Goal: Transaction & Acquisition: Purchase product/service

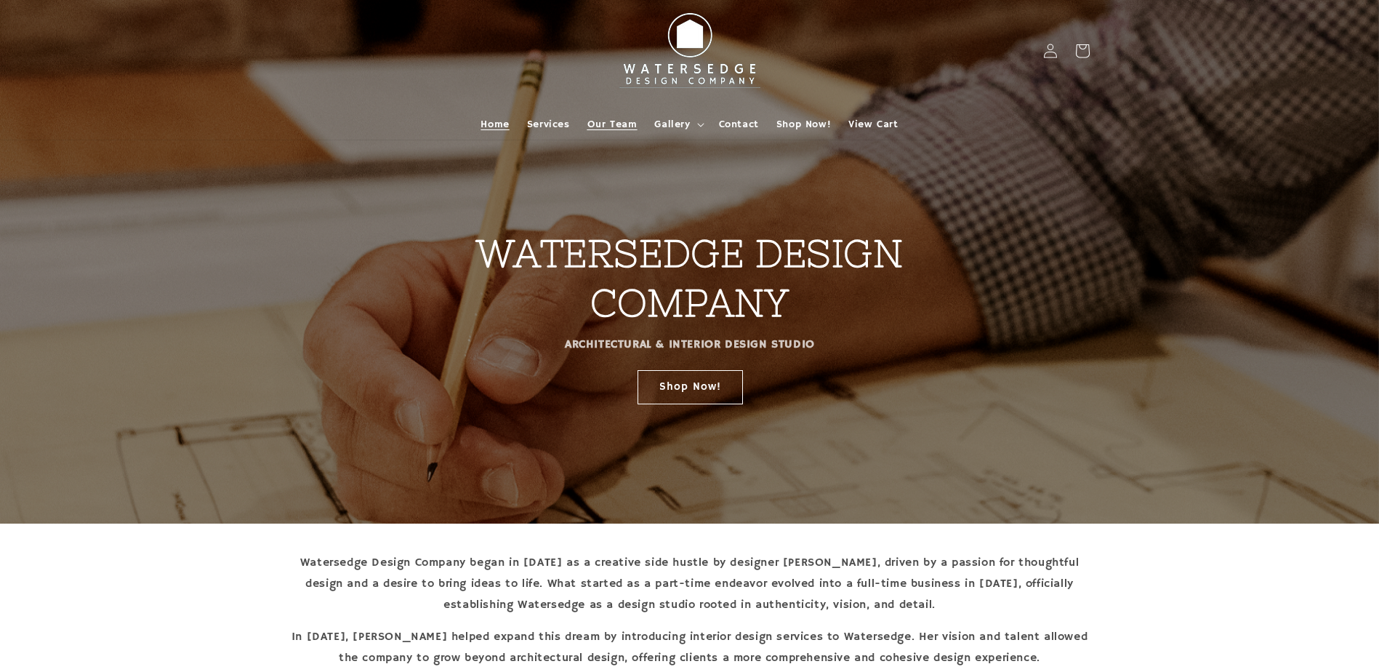
click at [610, 124] on span "Our Team" at bounding box center [613, 124] width 50 height 13
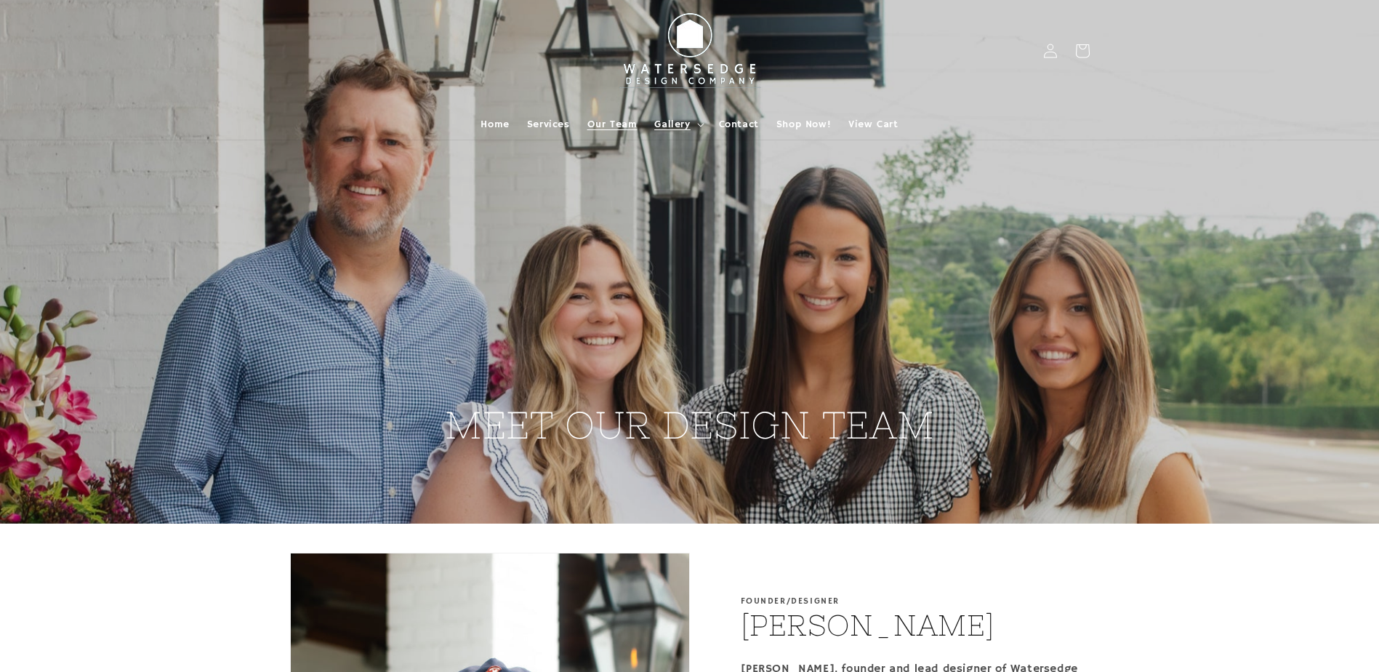
click at [680, 118] on span "Gallery" at bounding box center [672, 124] width 36 height 13
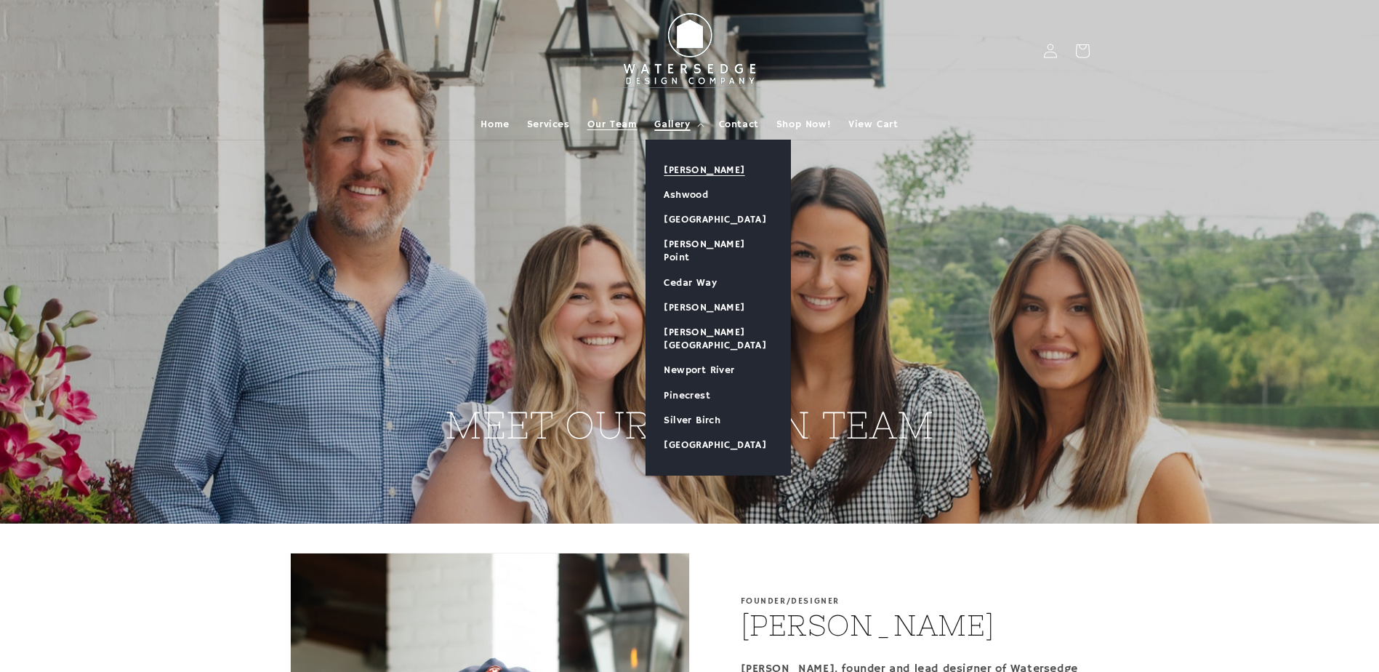
click at [696, 169] on link "[PERSON_NAME]" at bounding box center [718, 170] width 144 height 25
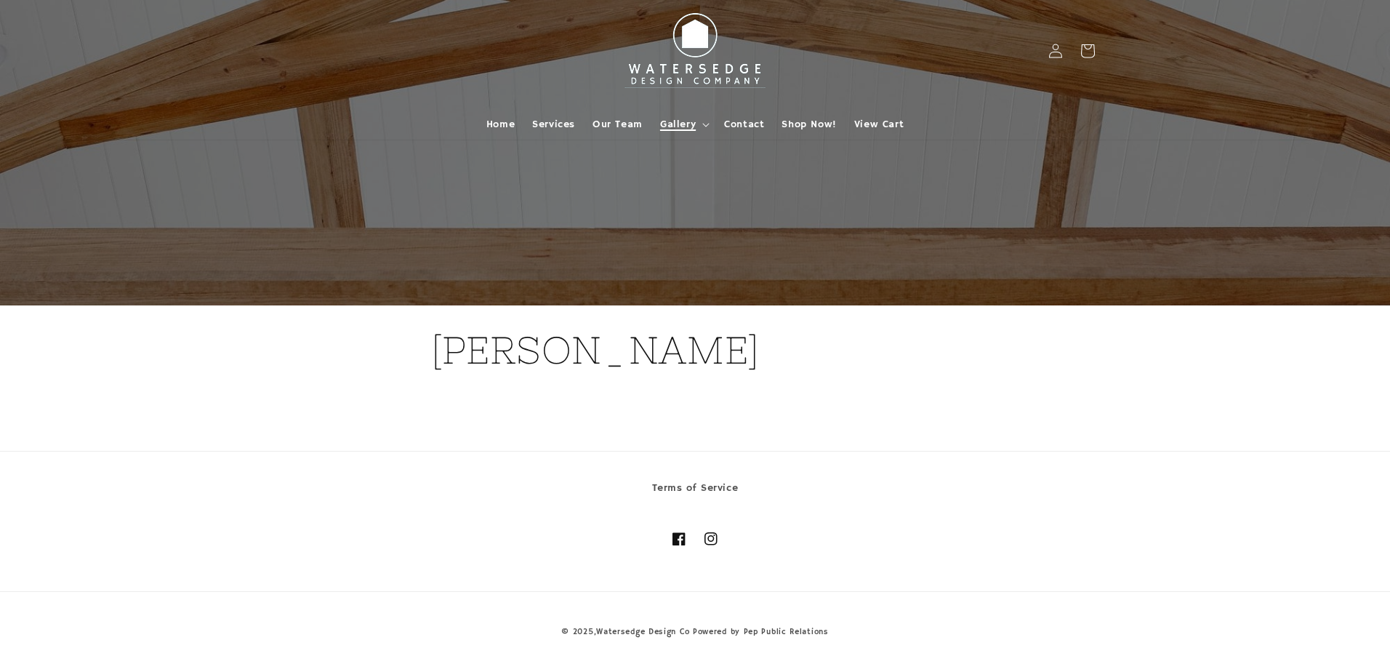
click at [693, 125] on span "Gallery" at bounding box center [678, 124] width 36 height 13
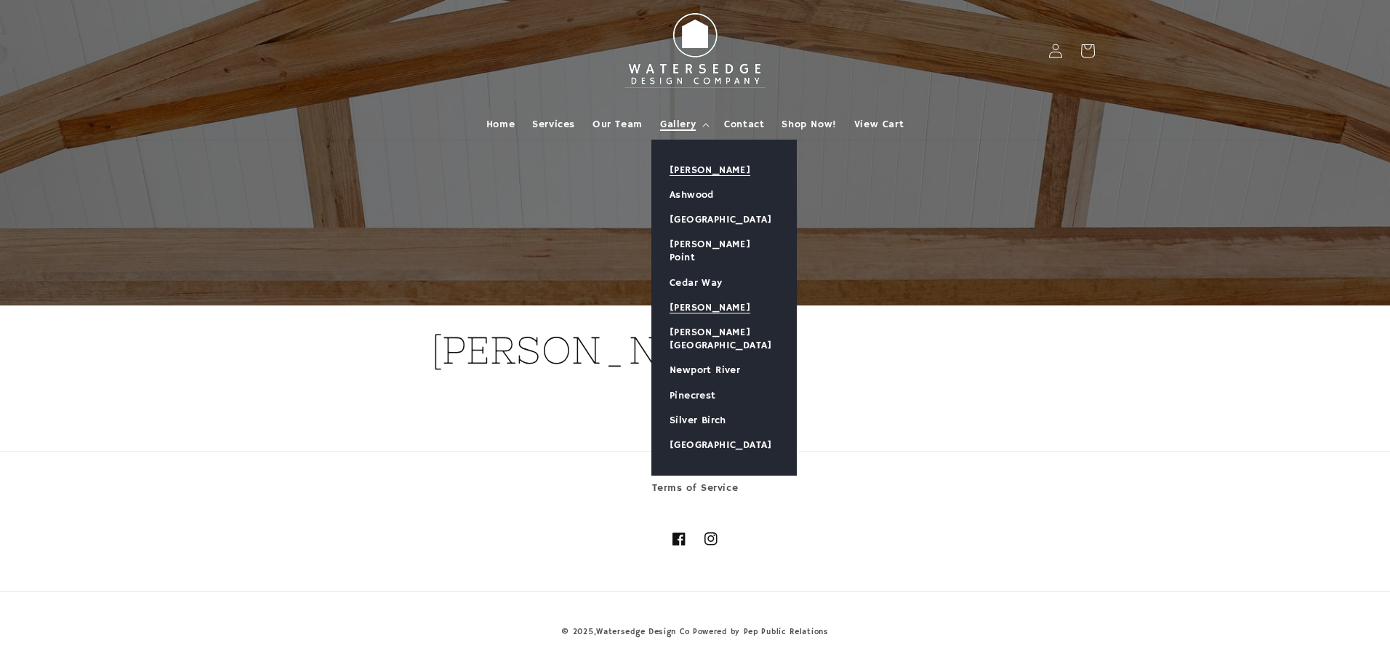
click at [697, 295] on link "[PERSON_NAME]" at bounding box center [724, 307] width 144 height 25
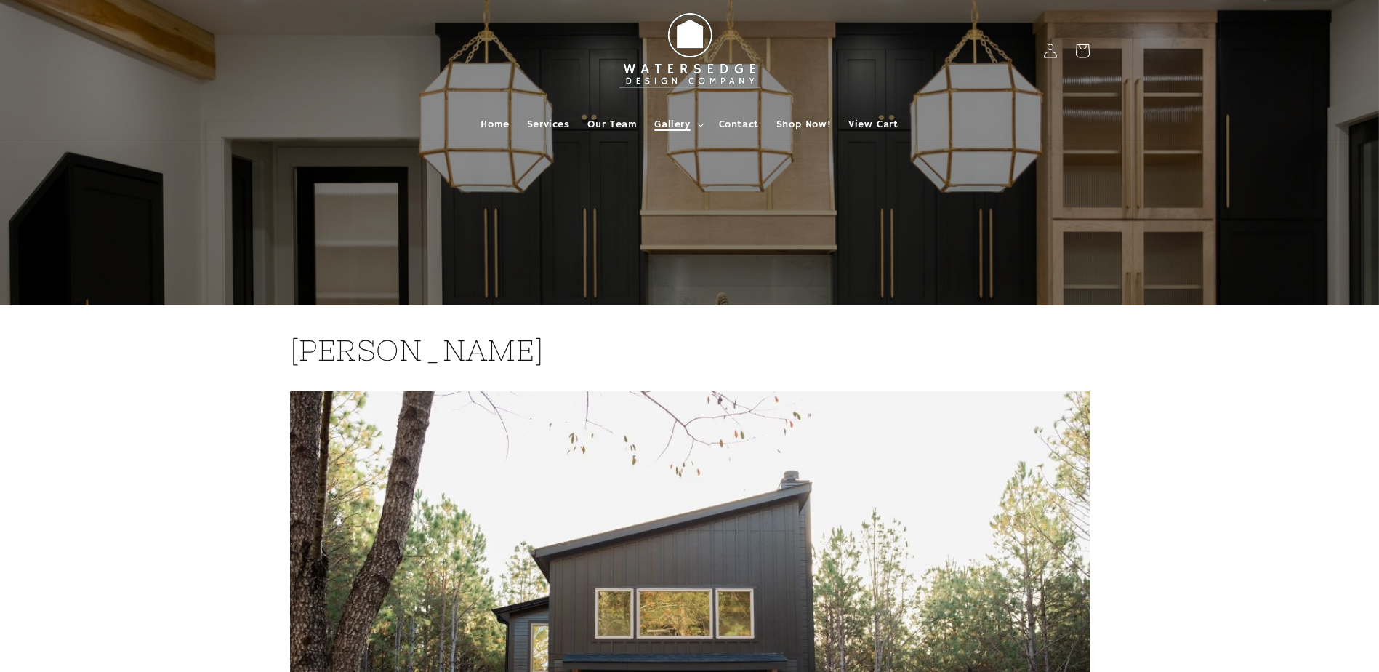
click at [699, 116] on summary "Gallery" at bounding box center [678, 124] width 64 height 31
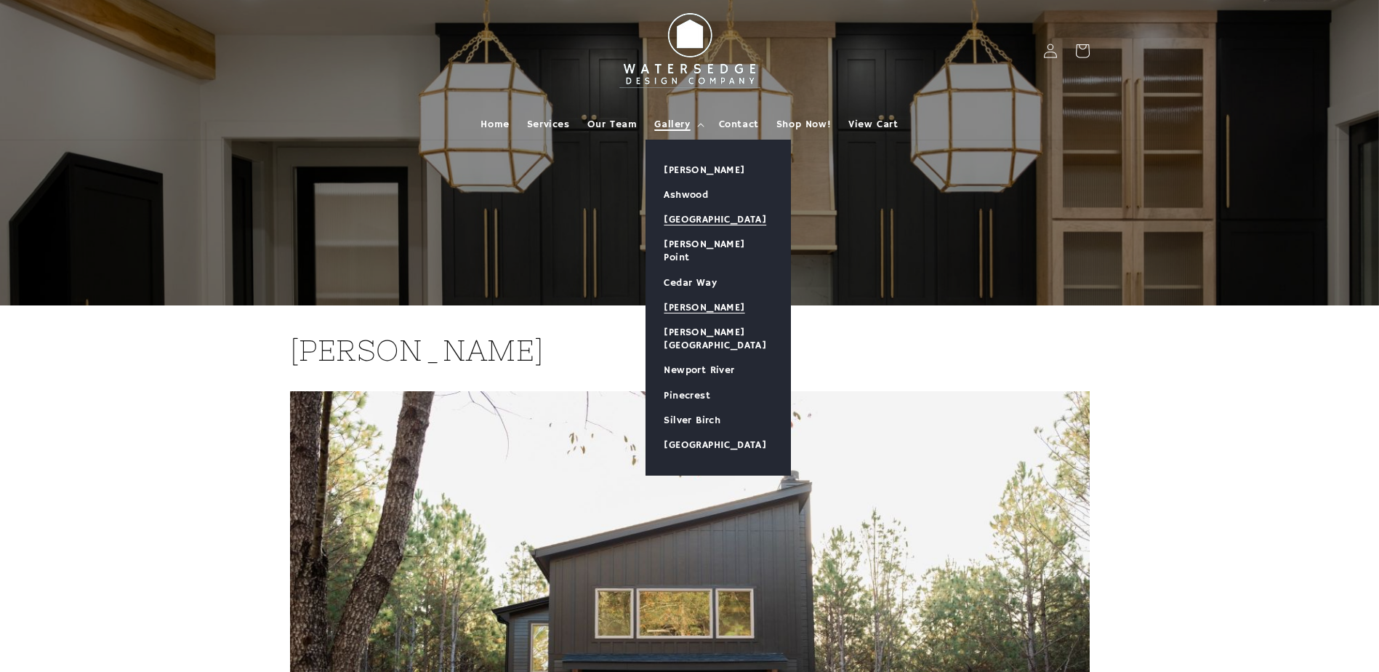
click at [698, 216] on link "[GEOGRAPHIC_DATA]" at bounding box center [718, 219] width 144 height 25
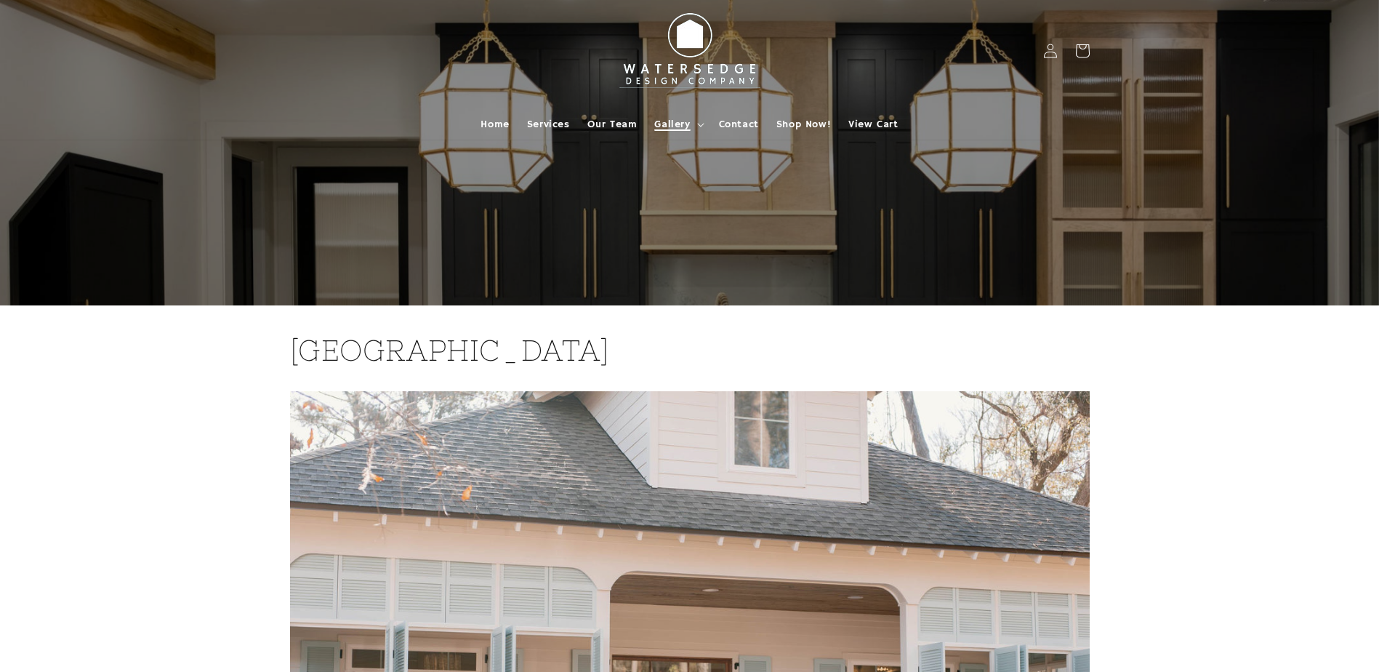
click at [665, 115] on summary "Gallery" at bounding box center [678, 124] width 64 height 31
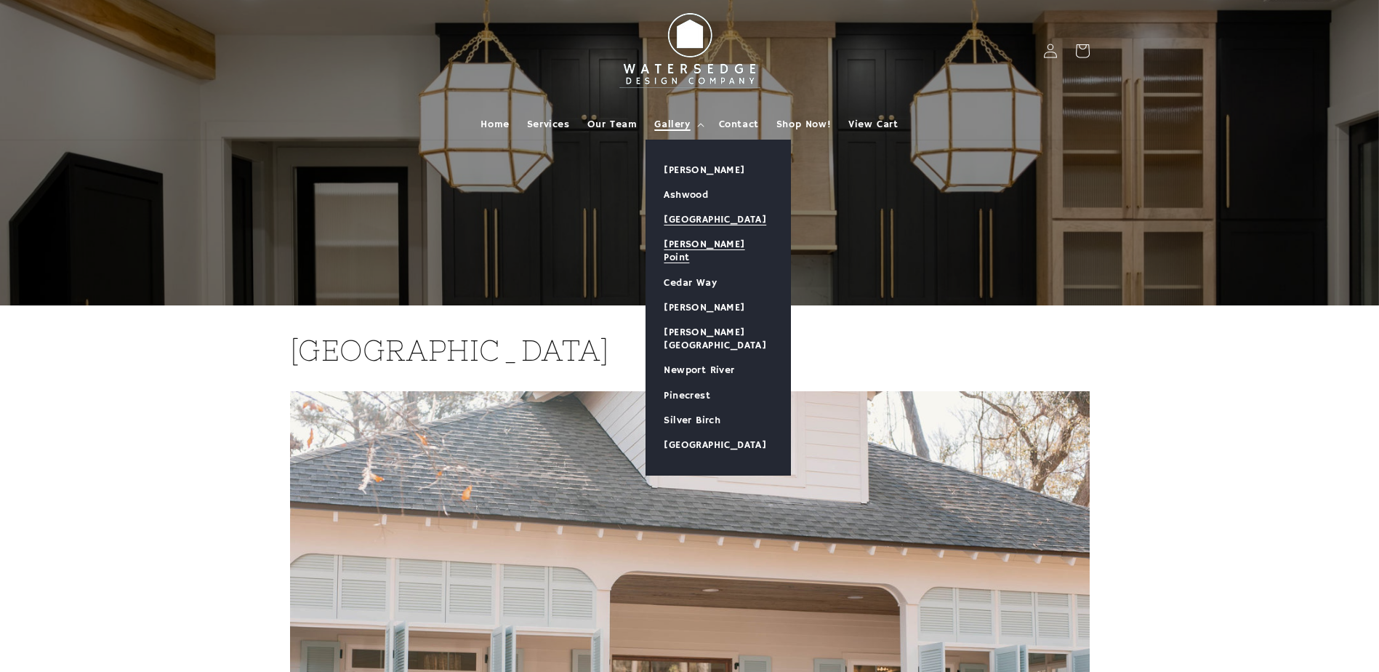
click at [697, 246] on link "[PERSON_NAME] Point" at bounding box center [718, 251] width 144 height 38
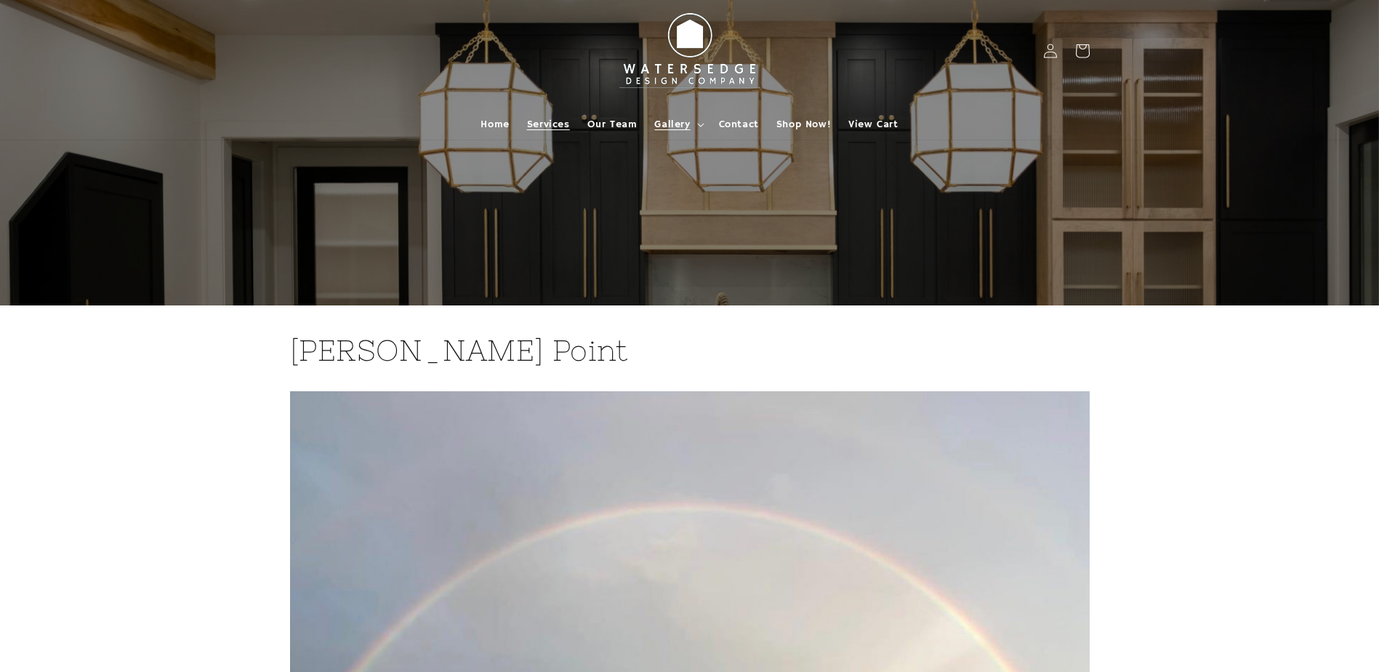
click at [569, 128] on span "Services" at bounding box center [548, 124] width 43 height 13
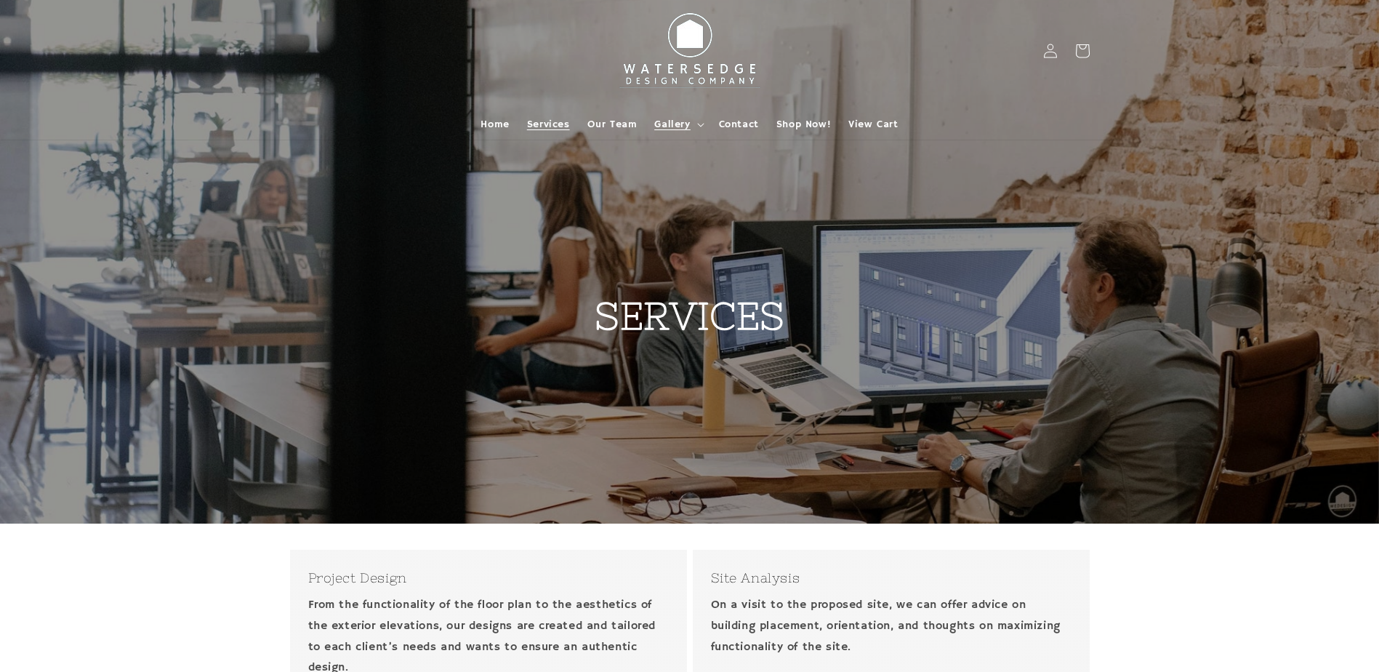
click at [687, 127] on span "Gallery" at bounding box center [672, 124] width 36 height 13
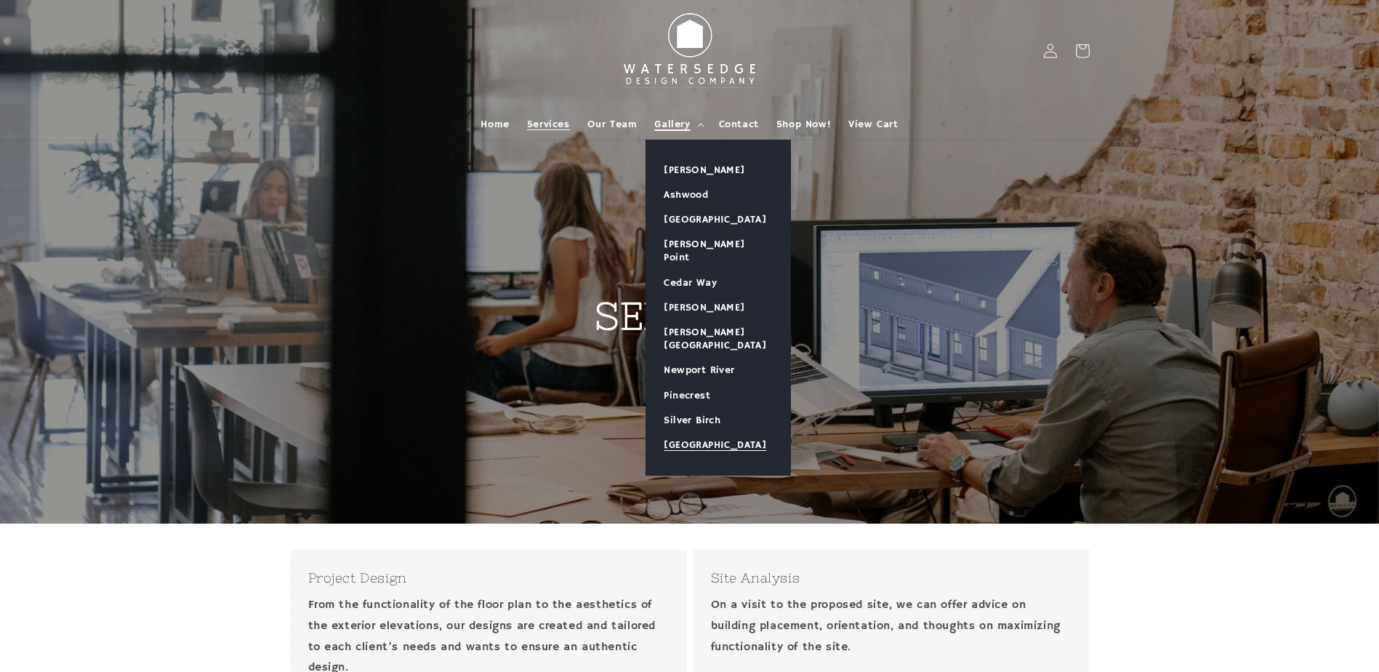
click at [703, 433] on link "[GEOGRAPHIC_DATA]" at bounding box center [718, 445] width 144 height 25
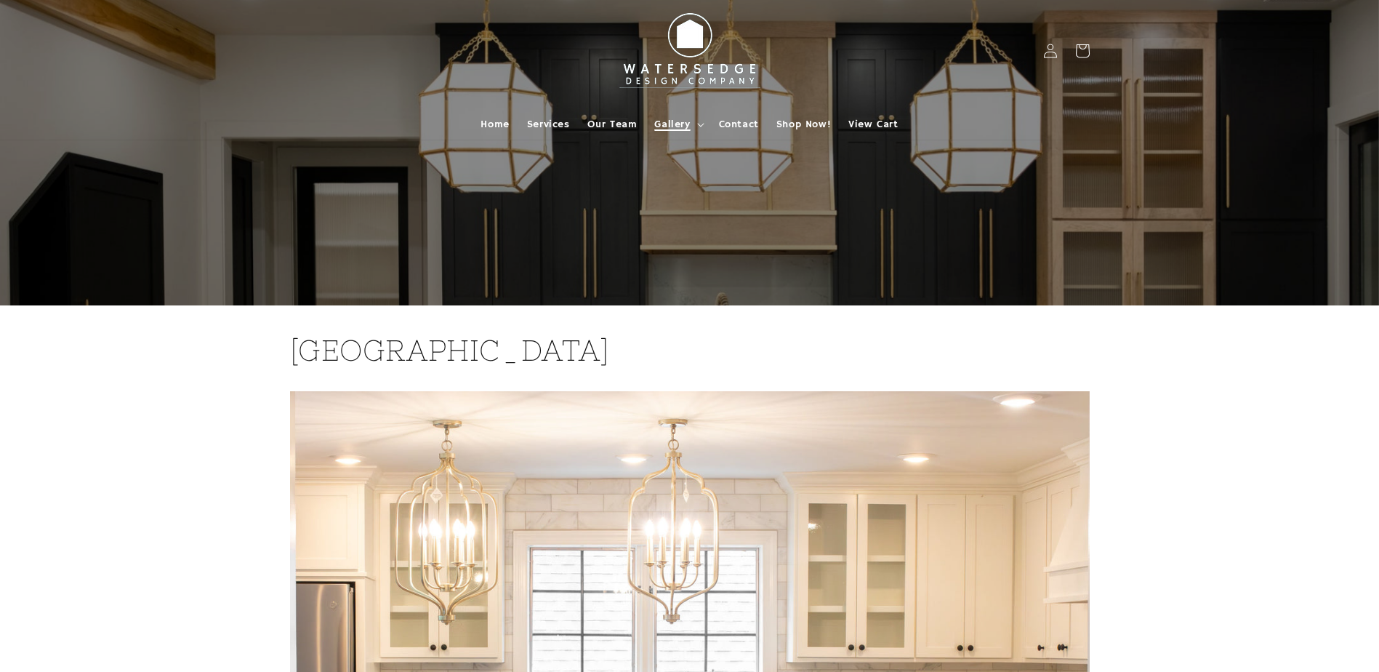
click at [666, 120] on span "Gallery" at bounding box center [672, 124] width 36 height 13
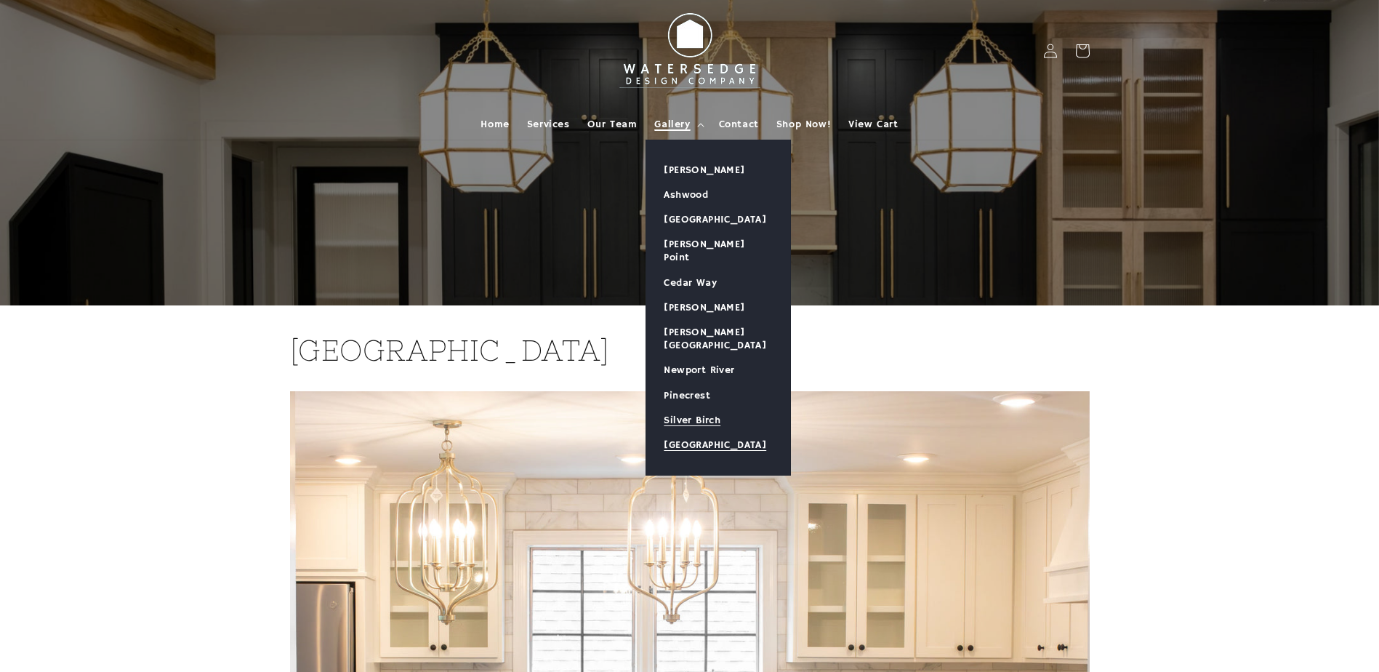
click at [675, 408] on link "Silver Birch" at bounding box center [718, 420] width 144 height 25
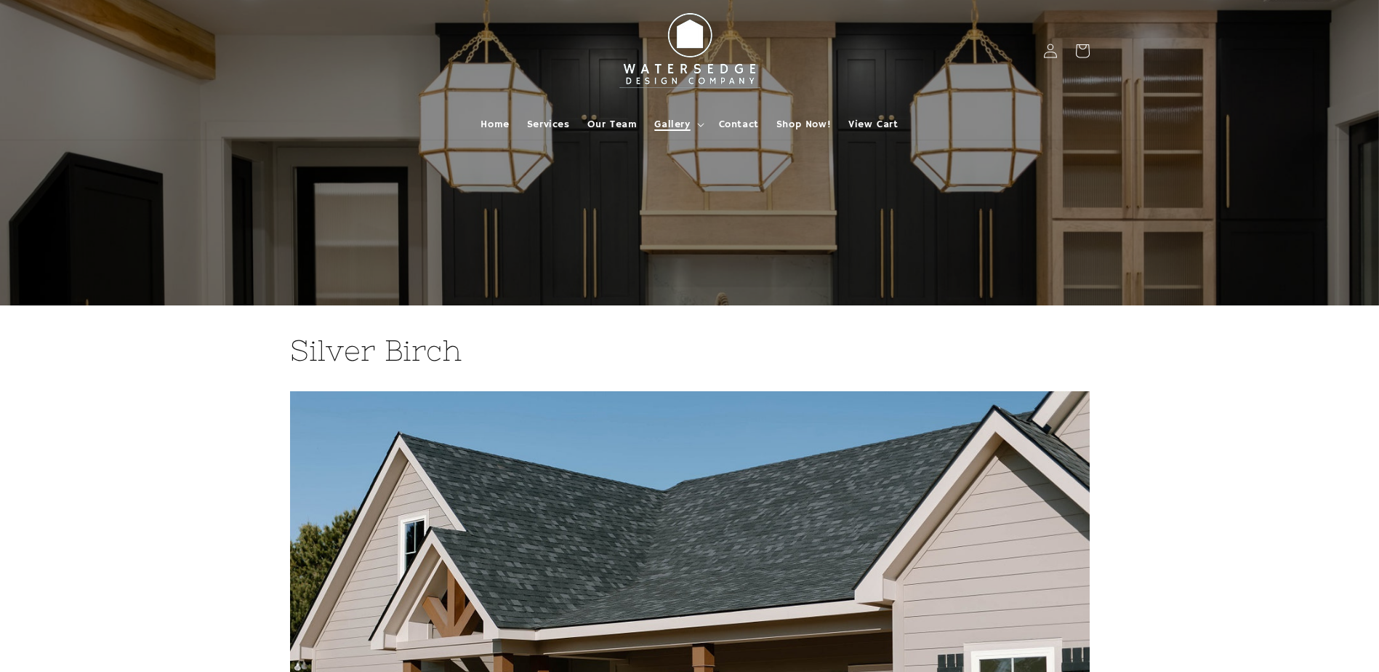
click at [676, 118] on span "Gallery" at bounding box center [672, 124] width 36 height 13
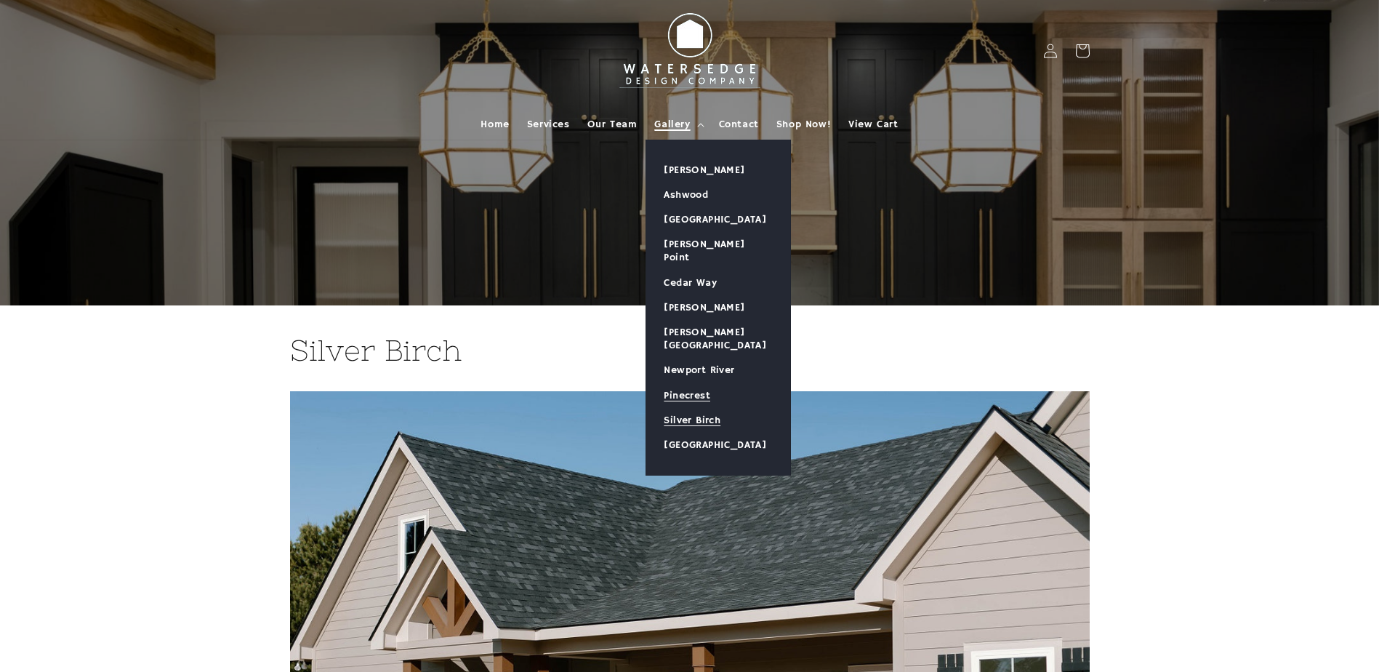
click at [709, 383] on link "Pinecrest" at bounding box center [718, 395] width 144 height 25
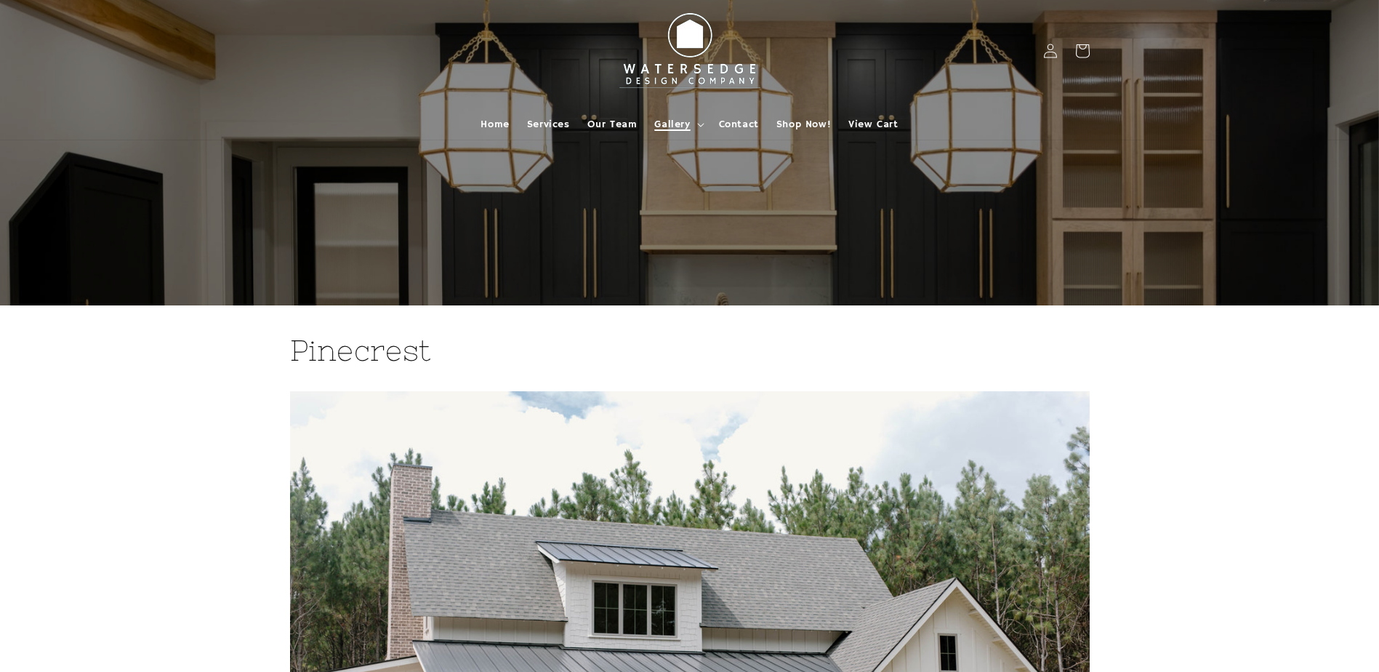
click at [687, 116] on summary "Gallery" at bounding box center [678, 124] width 64 height 31
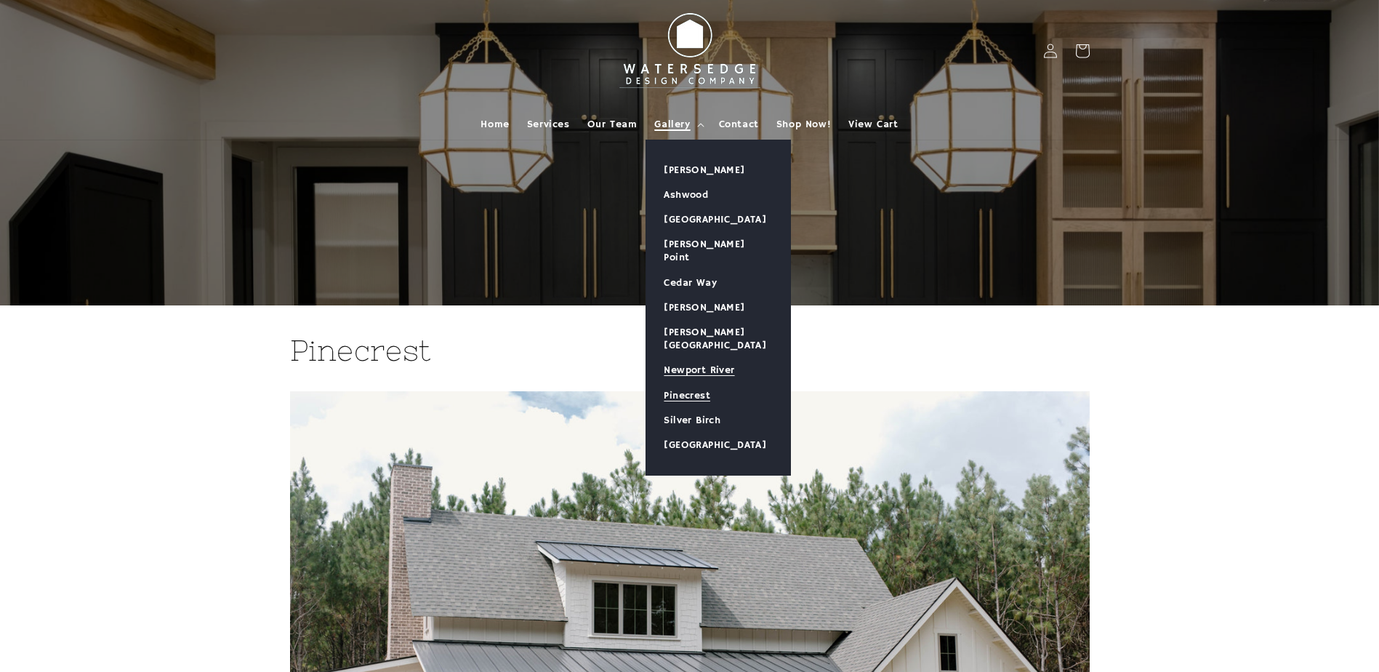
click at [712, 358] on link "Newport River" at bounding box center [718, 370] width 144 height 25
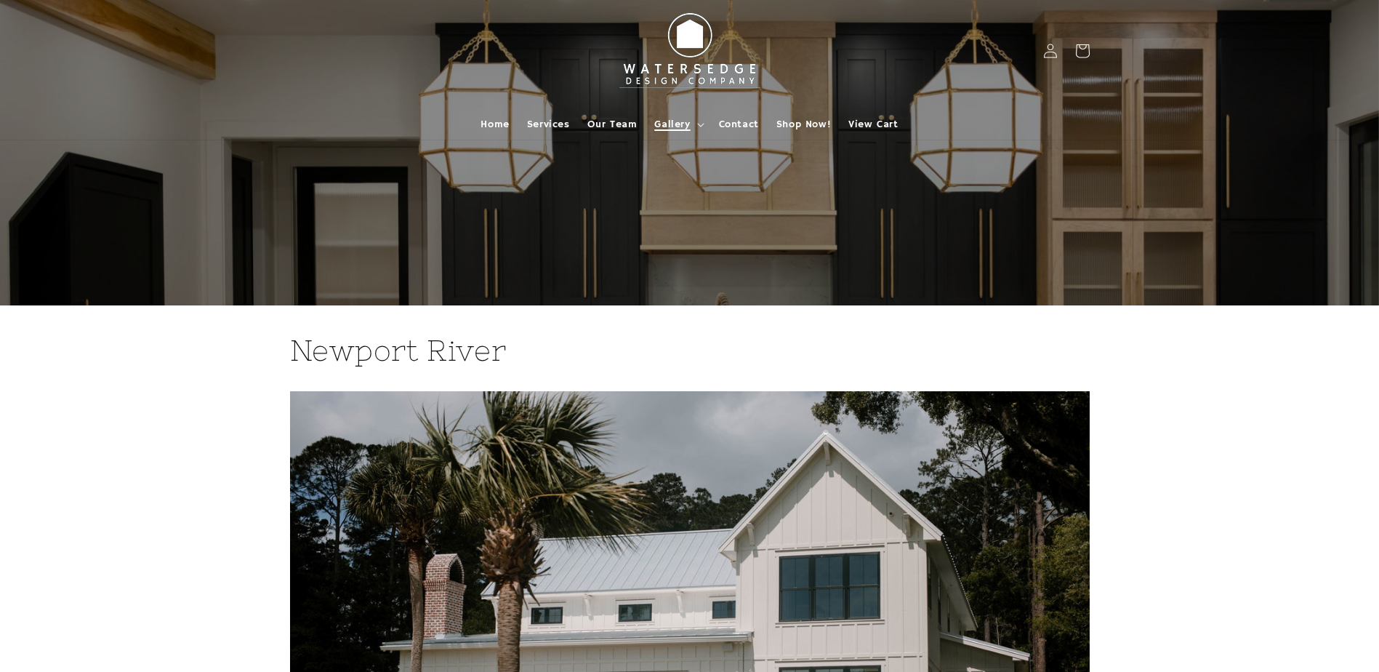
click at [668, 113] on summary "Gallery" at bounding box center [678, 124] width 64 height 31
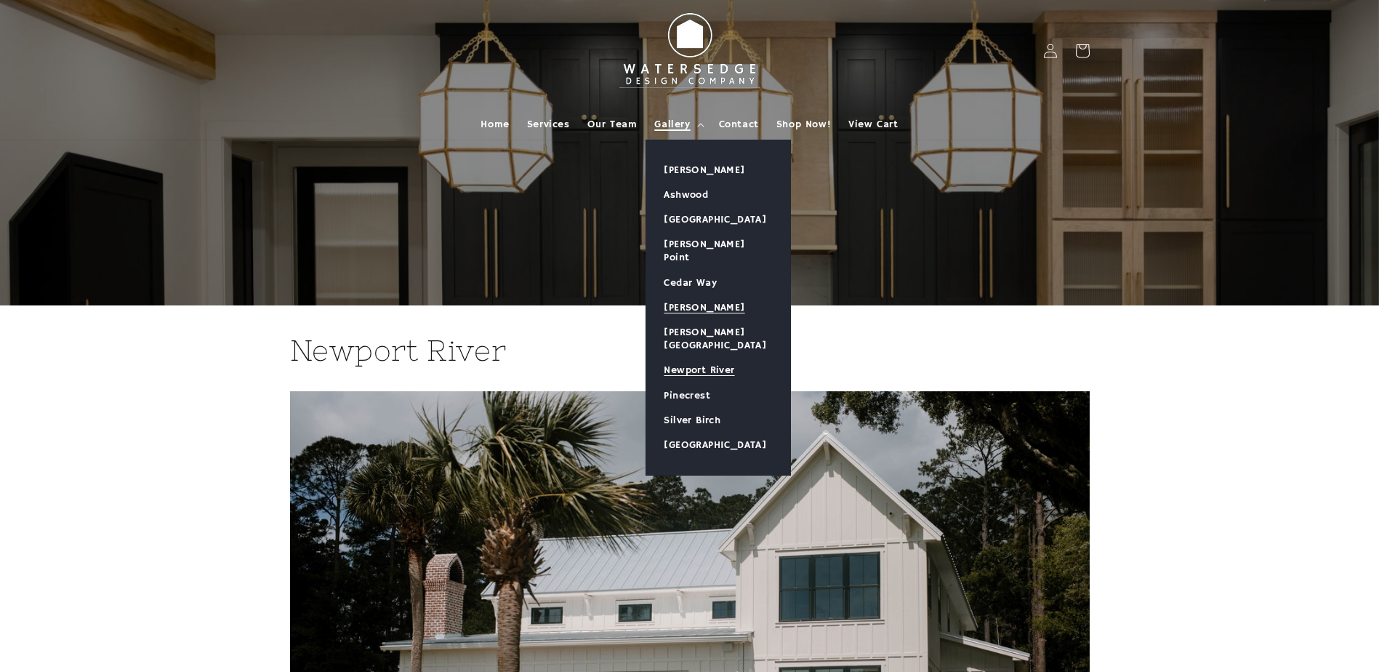
click at [721, 295] on link "[PERSON_NAME]" at bounding box center [718, 307] width 144 height 25
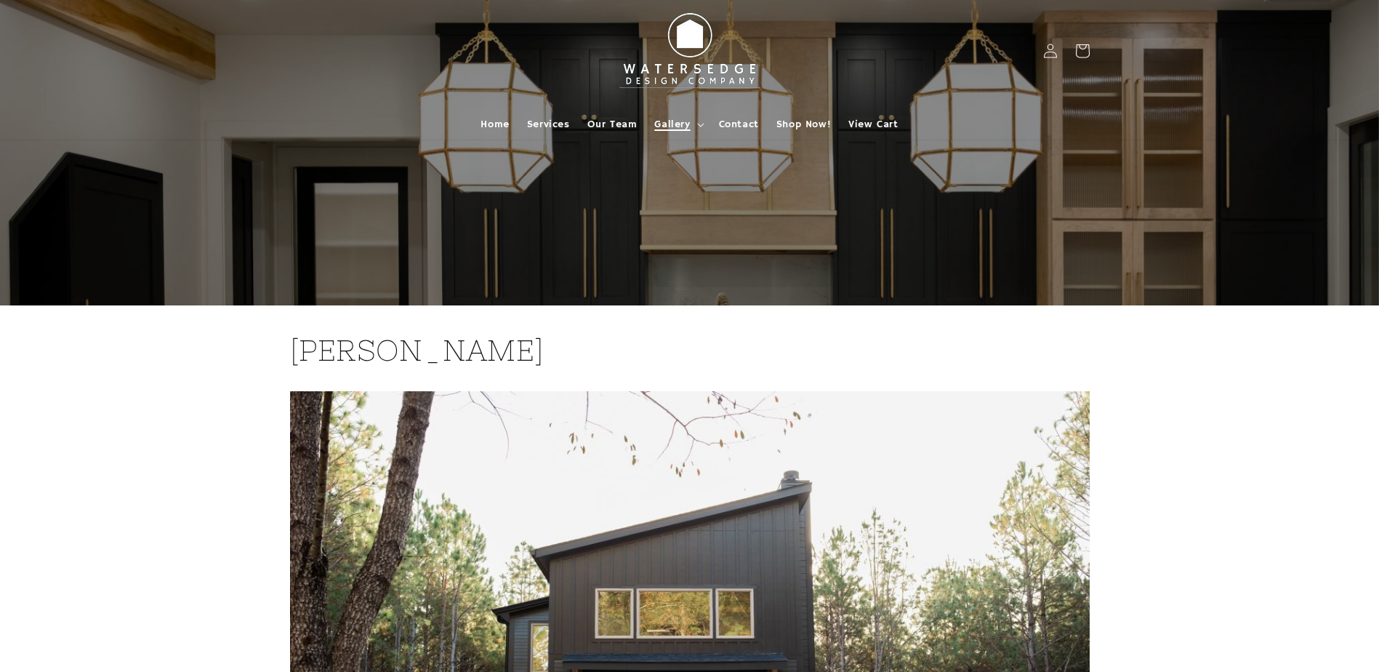
click at [693, 122] on summary "Gallery" at bounding box center [678, 124] width 64 height 31
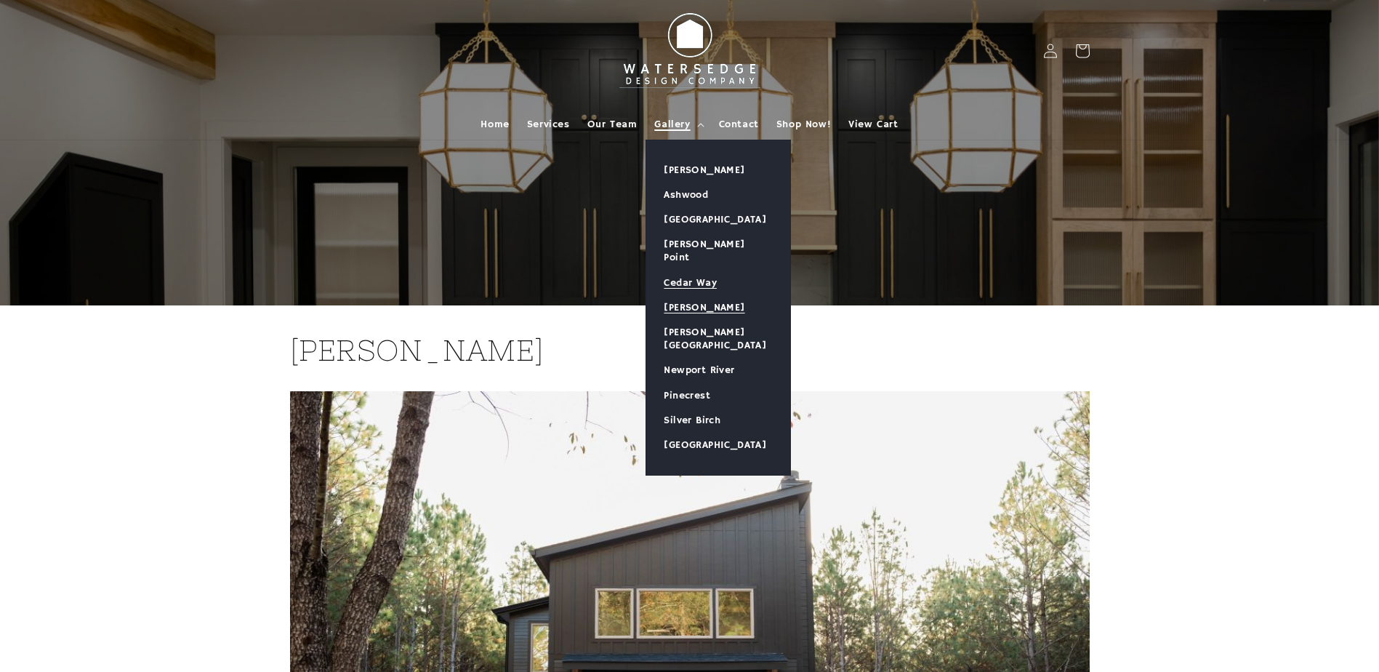
click at [681, 270] on link "Cedar Way" at bounding box center [718, 282] width 144 height 25
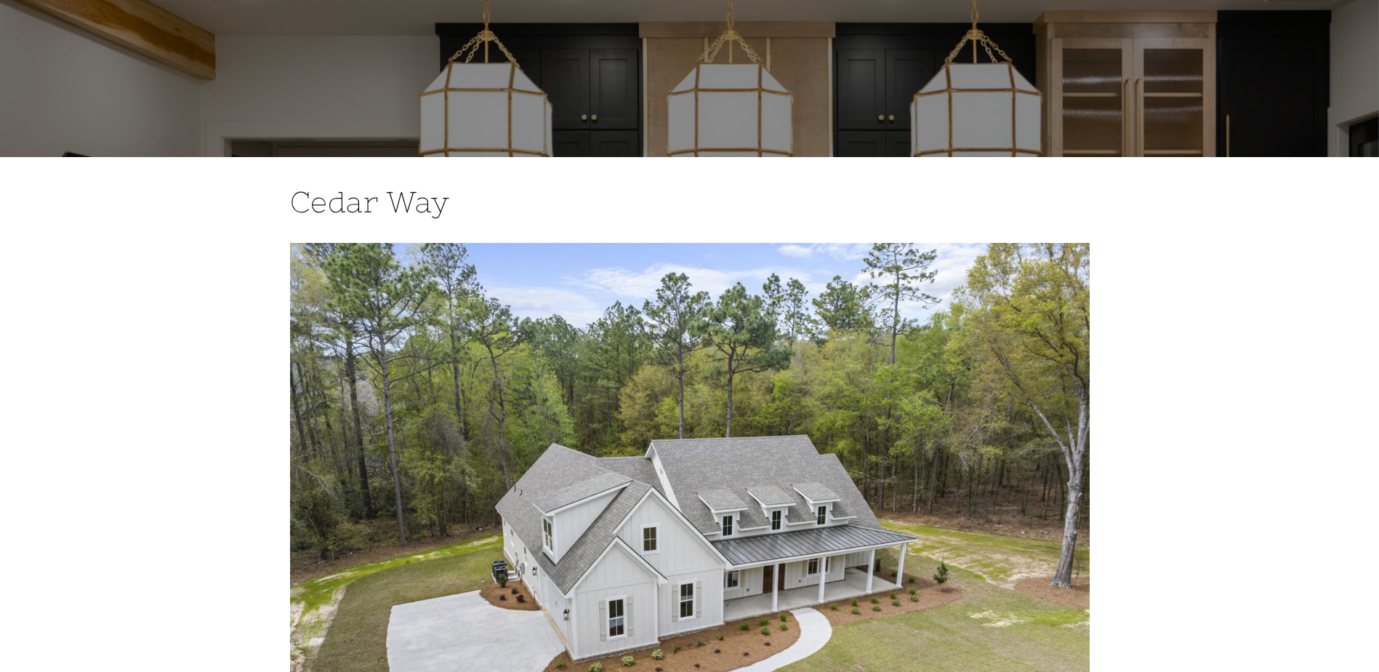
scroll to position [73, 0]
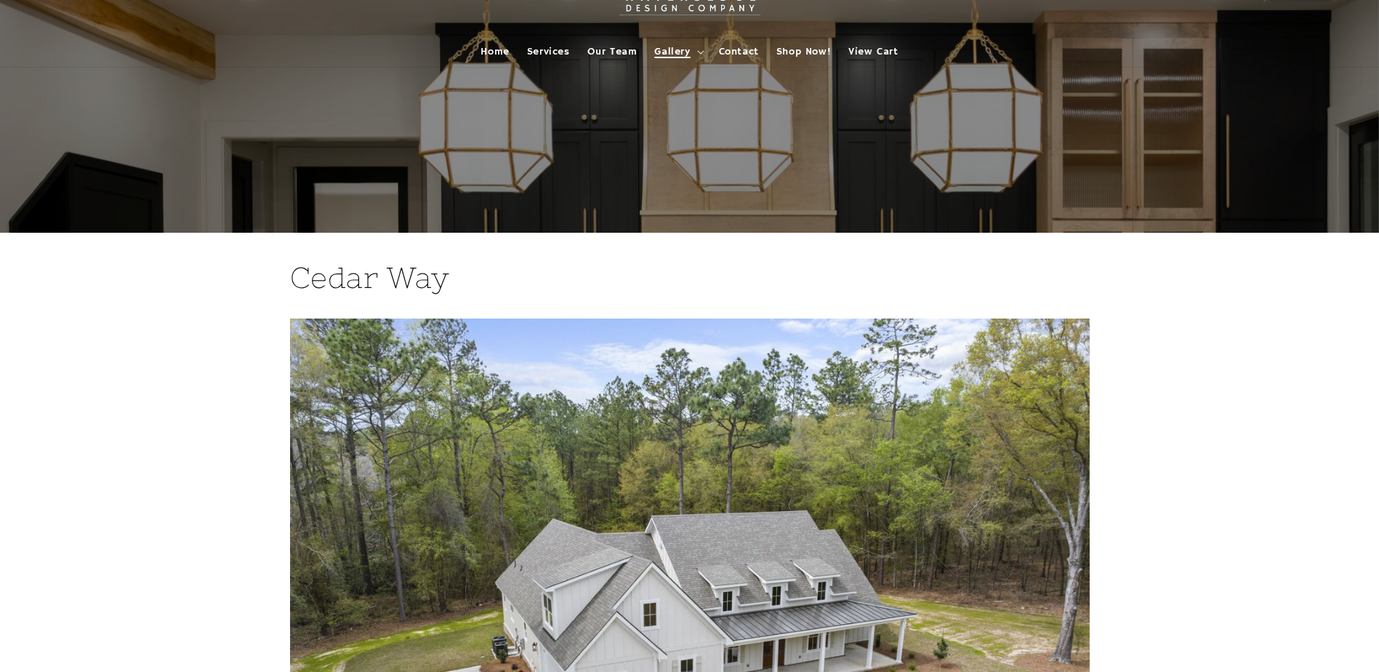
click at [691, 60] on summary "Gallery" at bounding box center [678, 51] width 64 height 31
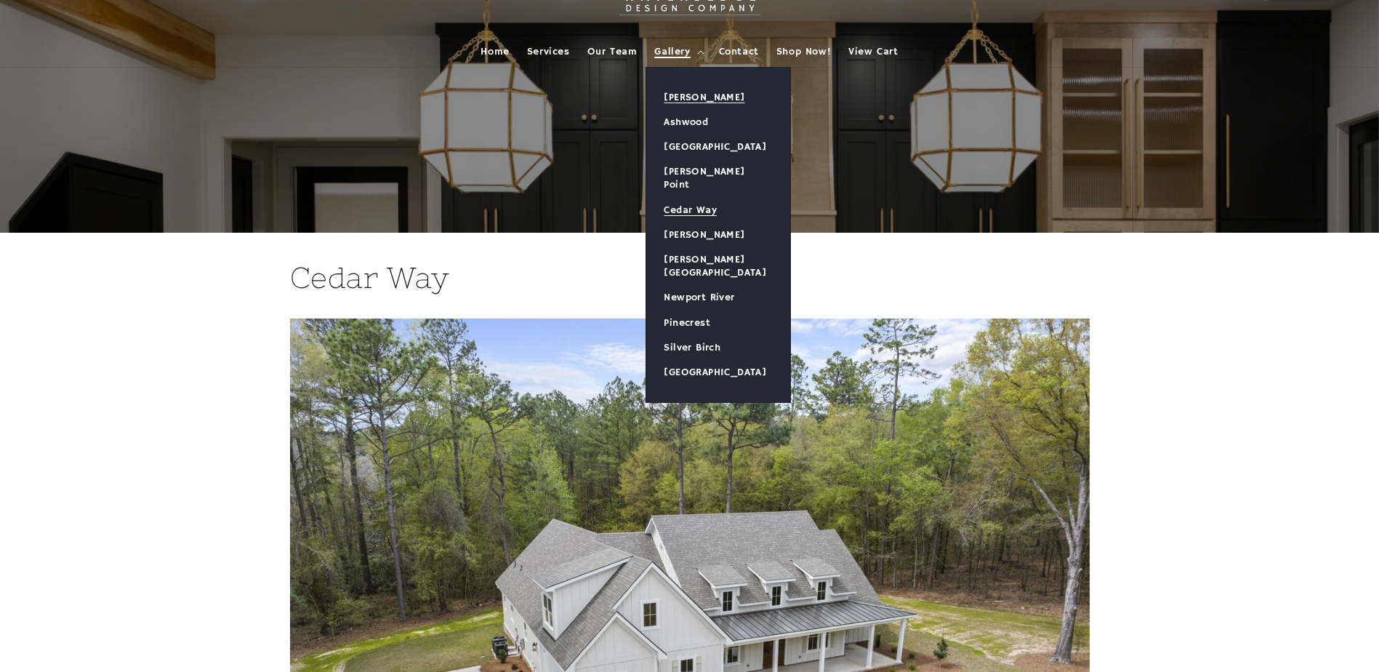
click at [685, 97] on link "[PERSON_NAME]" at bounding box center [718, 97] width 144 height 25
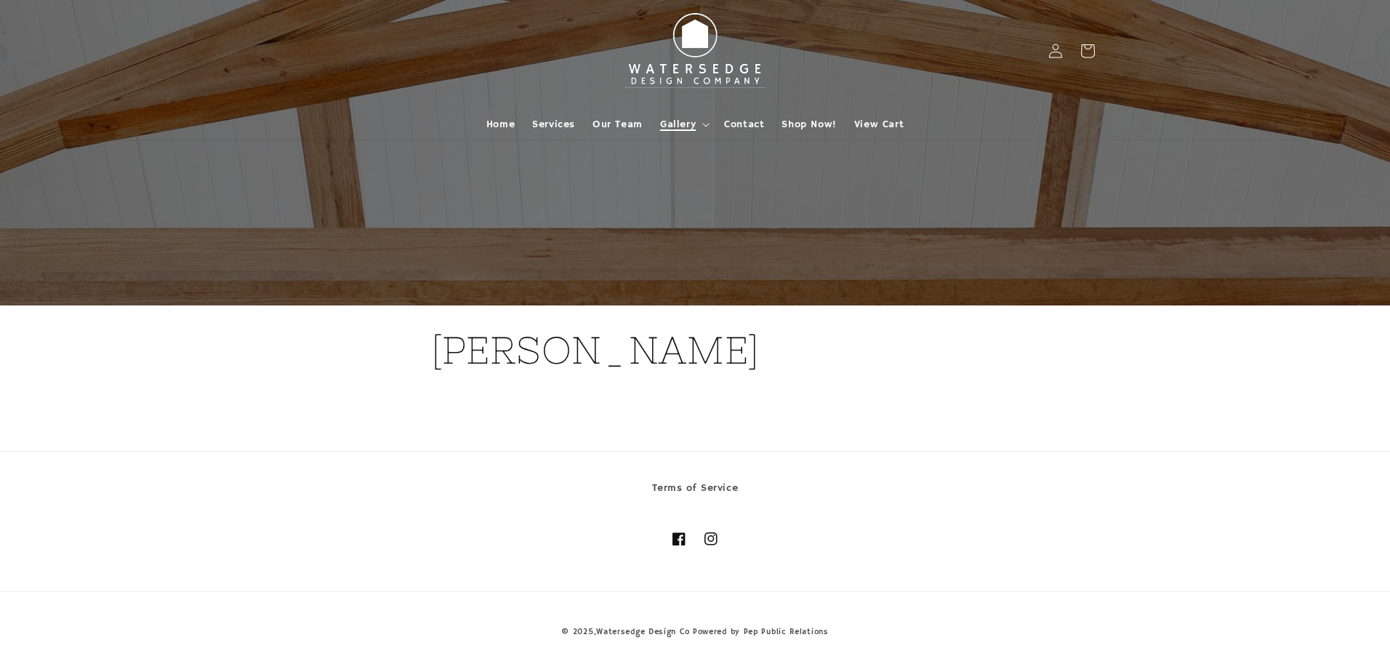
click at [699, 132] on summary "Gallery" at bounding box center [683, 124] width 64 height 31
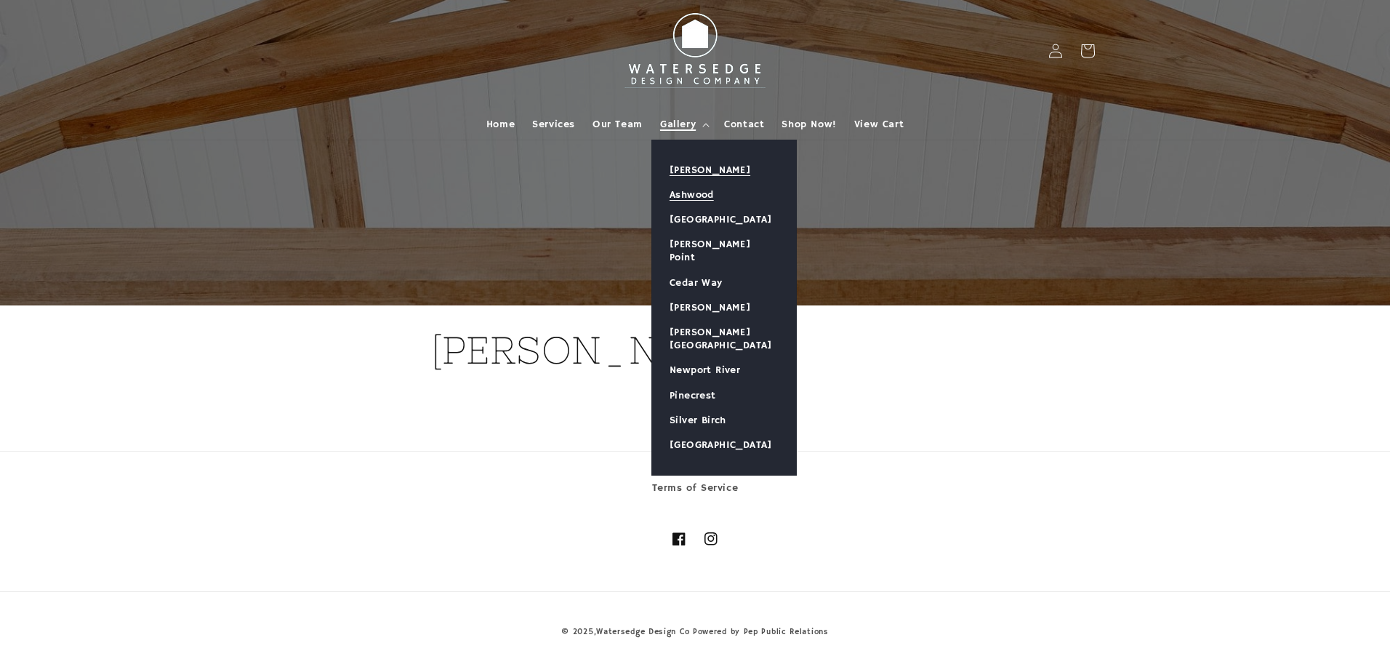
click at [685, 192] on link "Ashwood" at bounding box center [724, 195] width 144 height 25
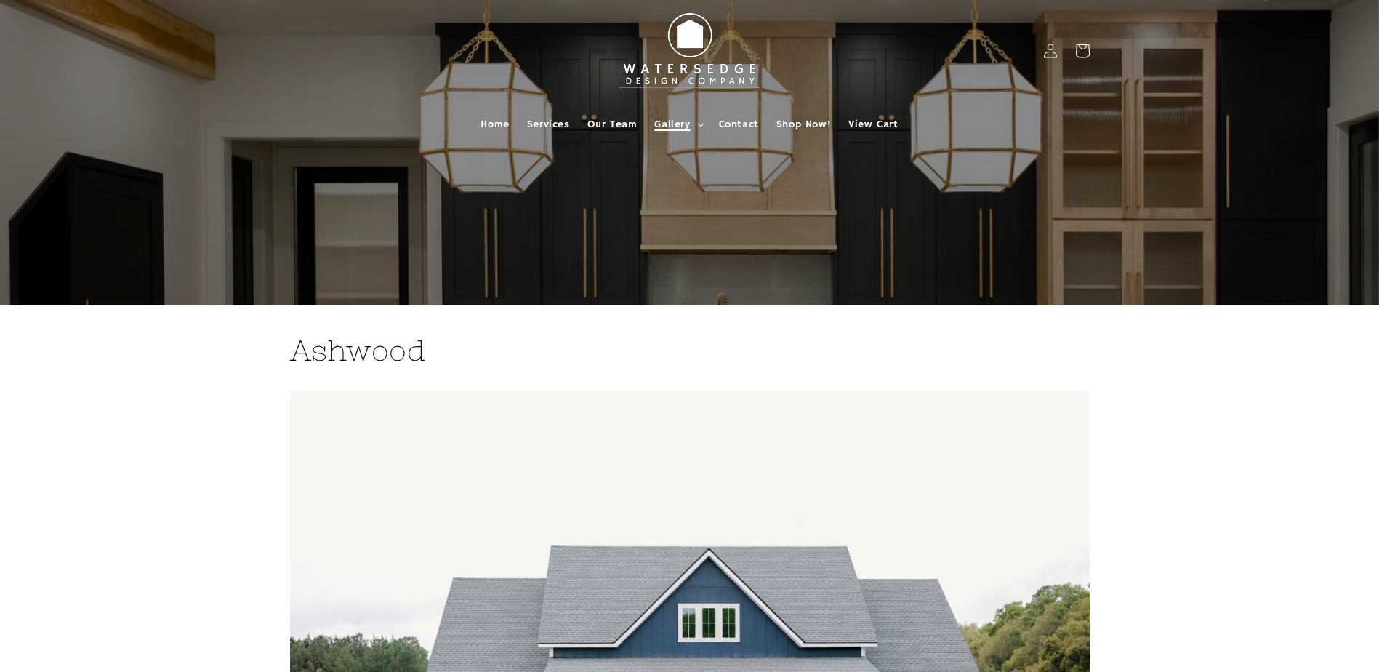
click at [673, 118] on span "Gallery" at bounding box center [672, 124] width 36 height 13
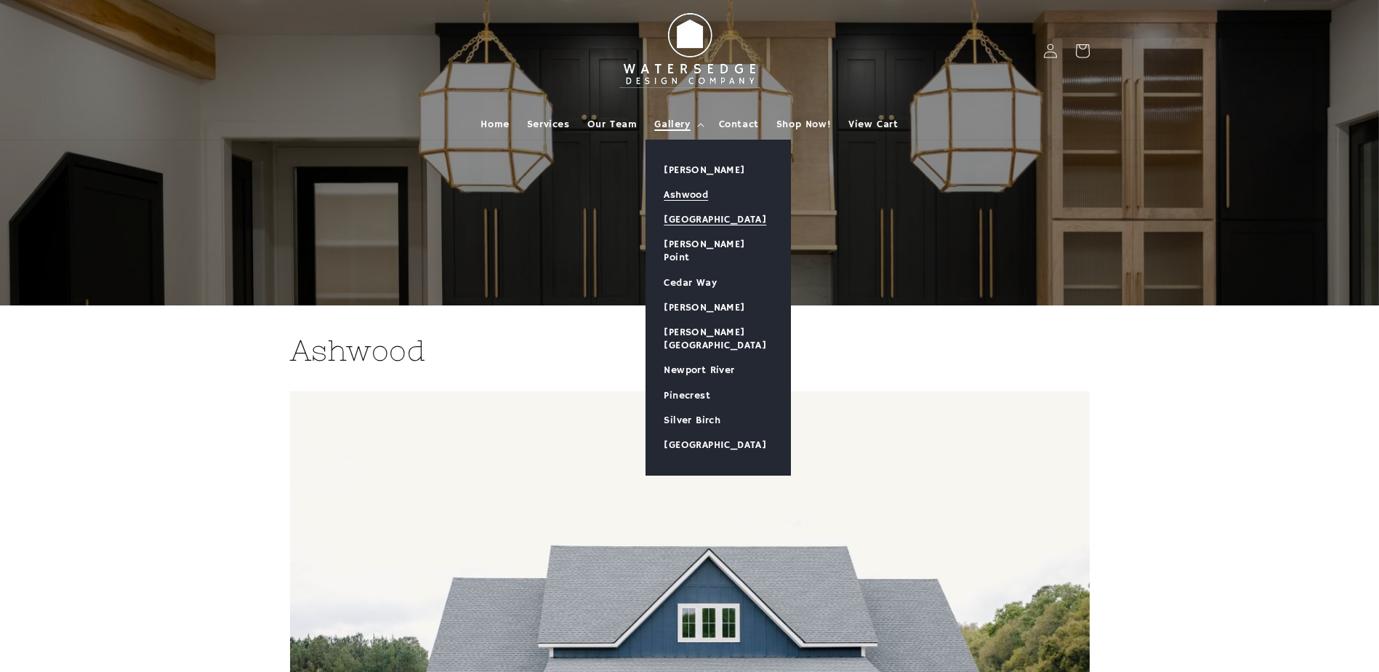
click at [684, 214] on link "[GEOGRAPHIC_DATA]" at bounding box center [718, 219] width 144 height 25
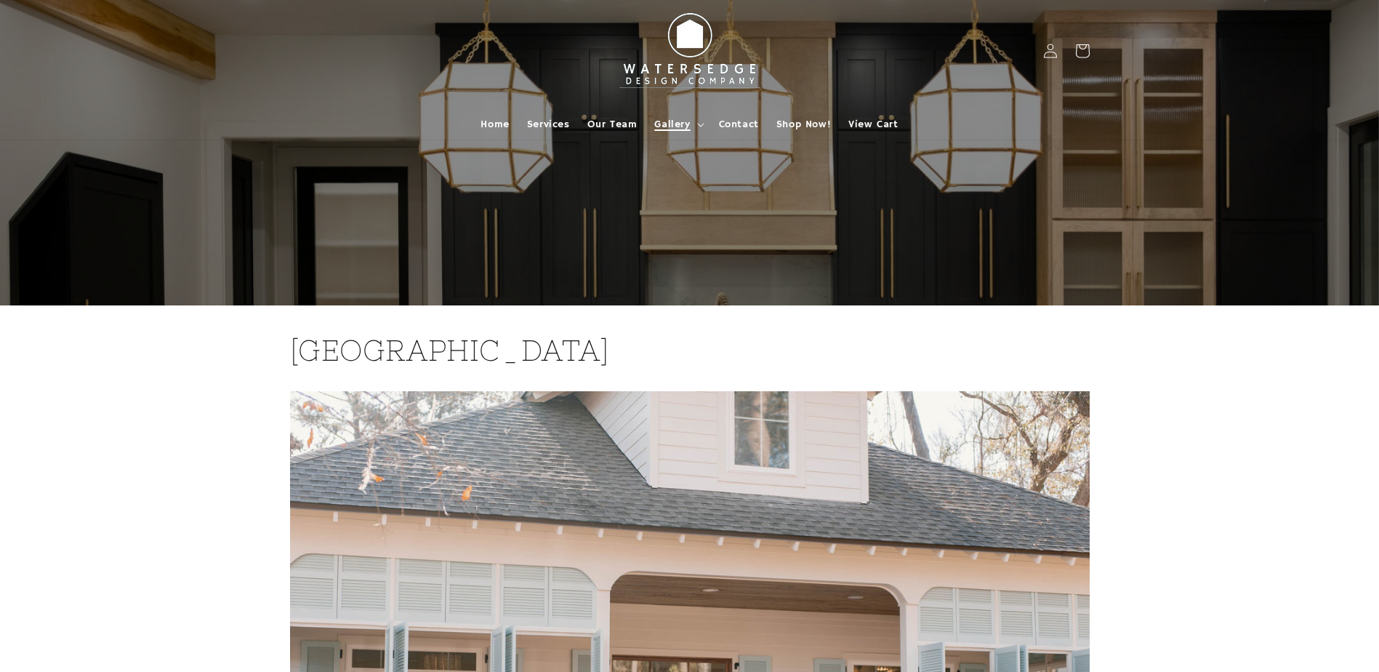
click at [689, 124] on span "Gallery" at bounding box center [672, 124] width 36 height 13
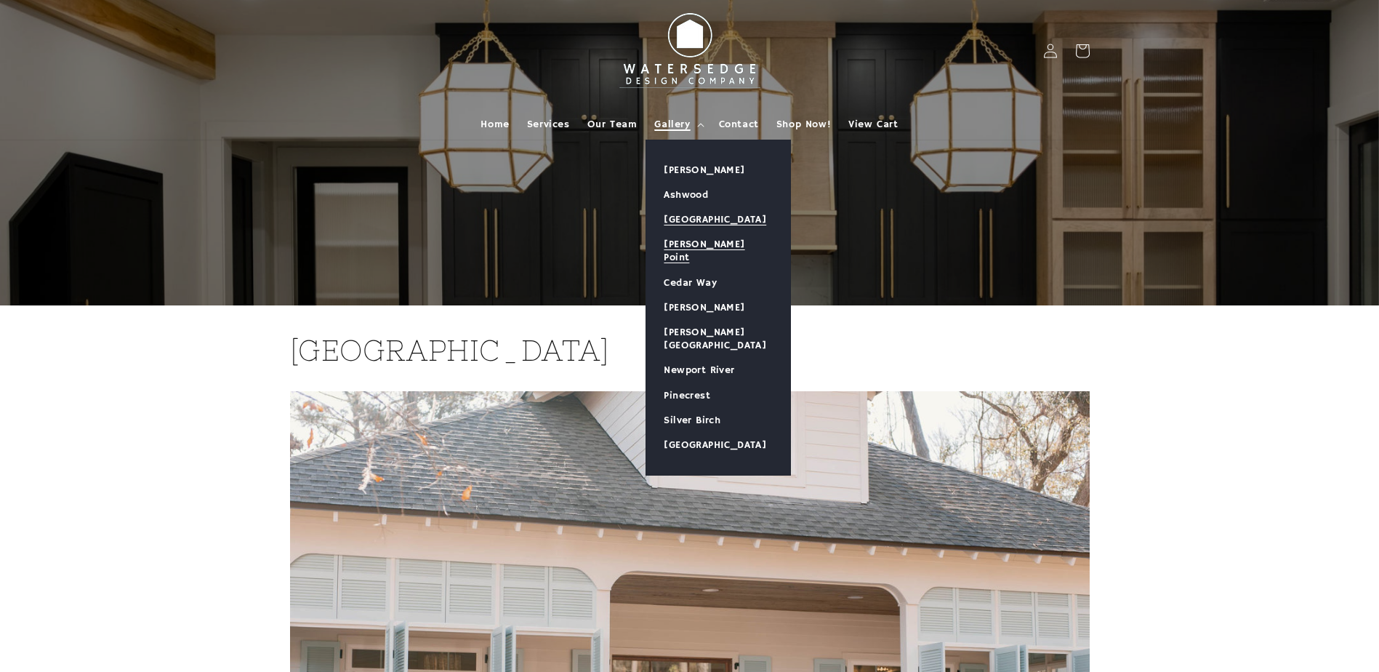
click at [695, 239] on link "[PERSON_NAME] Point" at bounding box center [718, 251] width 144 height 38
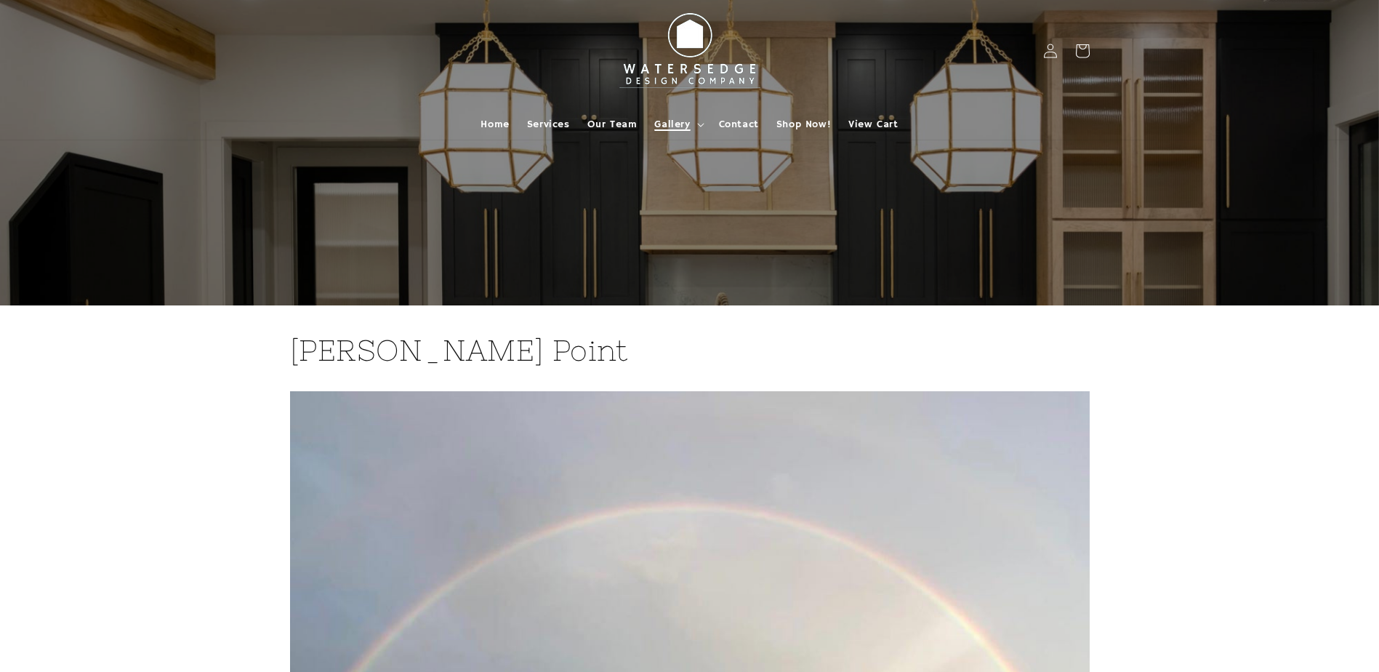
click at [670, 118] on span "Gallery" at bounding box center [672, 124] width 36 height 13
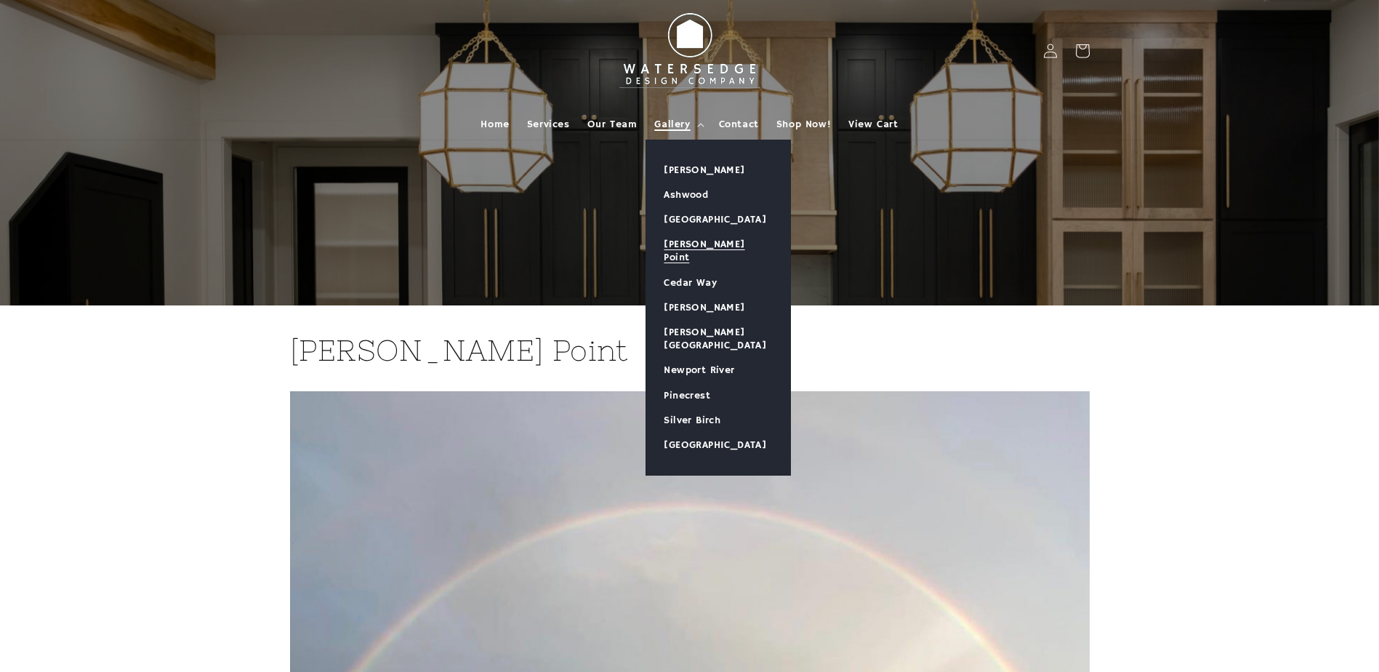
click at [690, 249] on link "[PERSON_NAME] Point" at bounding box center [718, 251] width 144 height 38
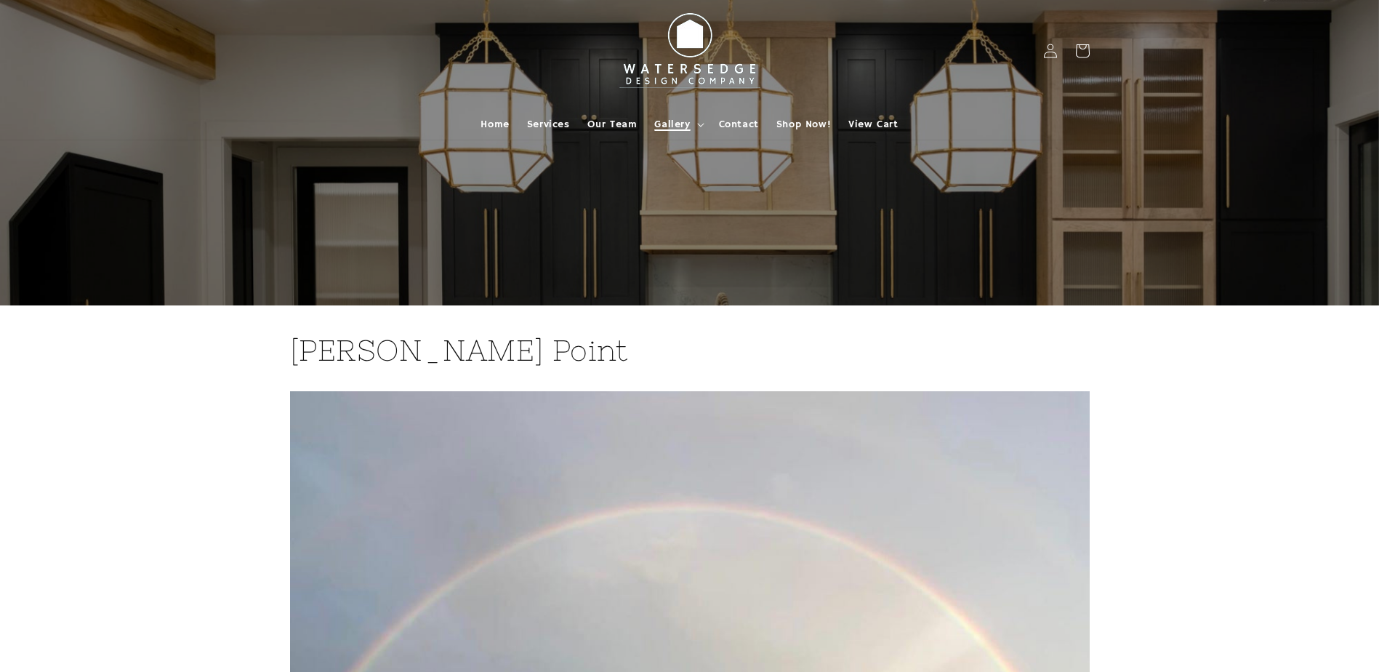
click at [670, 124] on span "Gallery" at bounding box center [672, 124] width 36 height 13
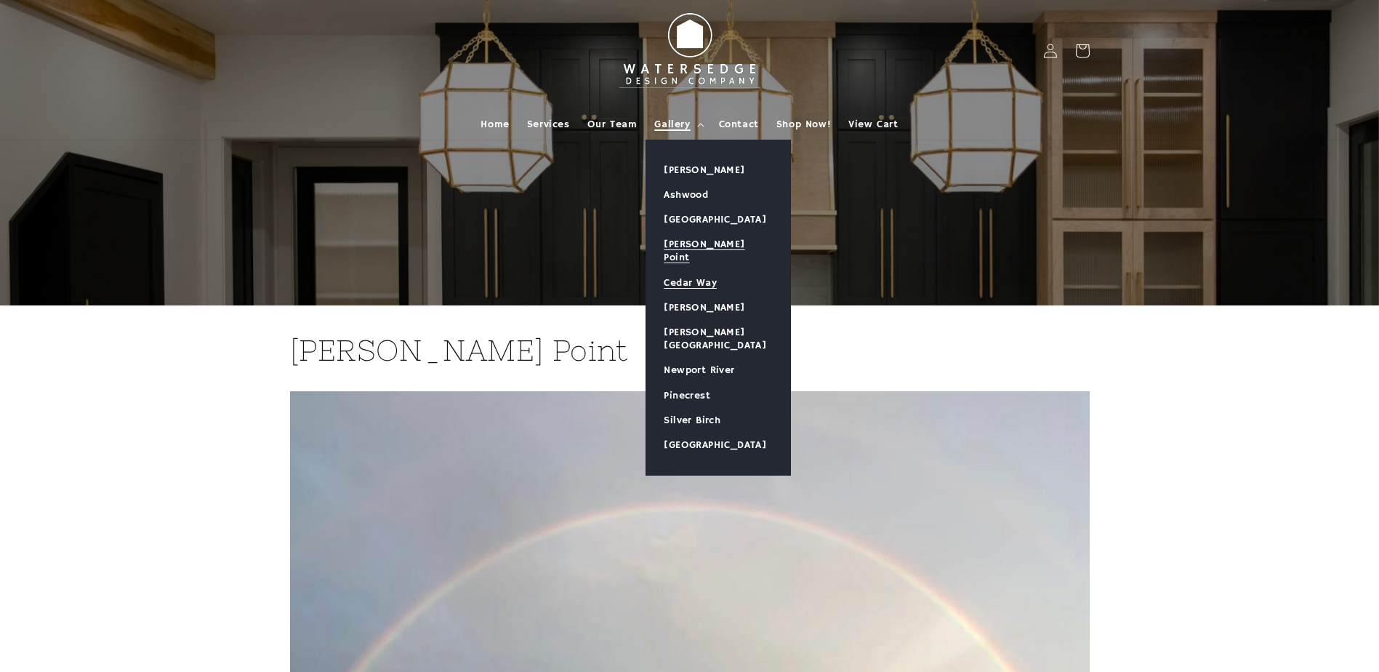
click at [705, 270] on link "Cedar Way" at bounding box center [718, 282] width 144 height 25
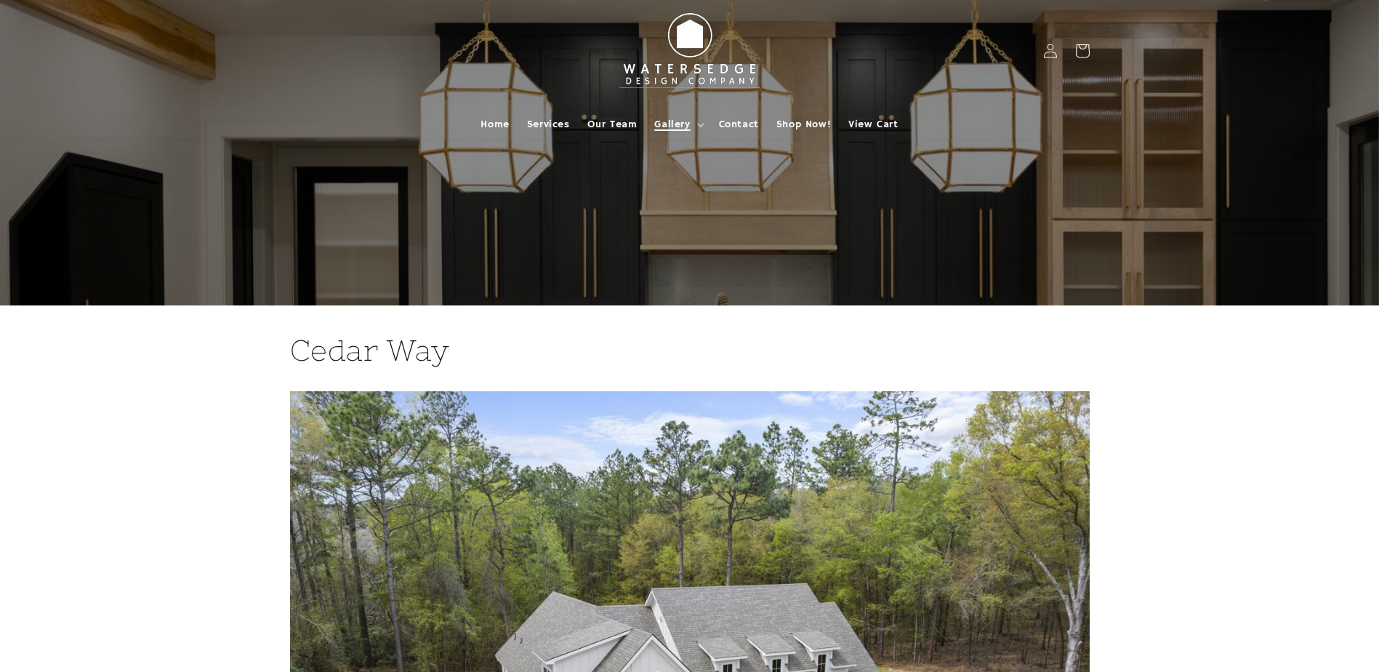
click at [684, 132] on summary "Gallery" at bounding box center [678, 124] width 64 height 31
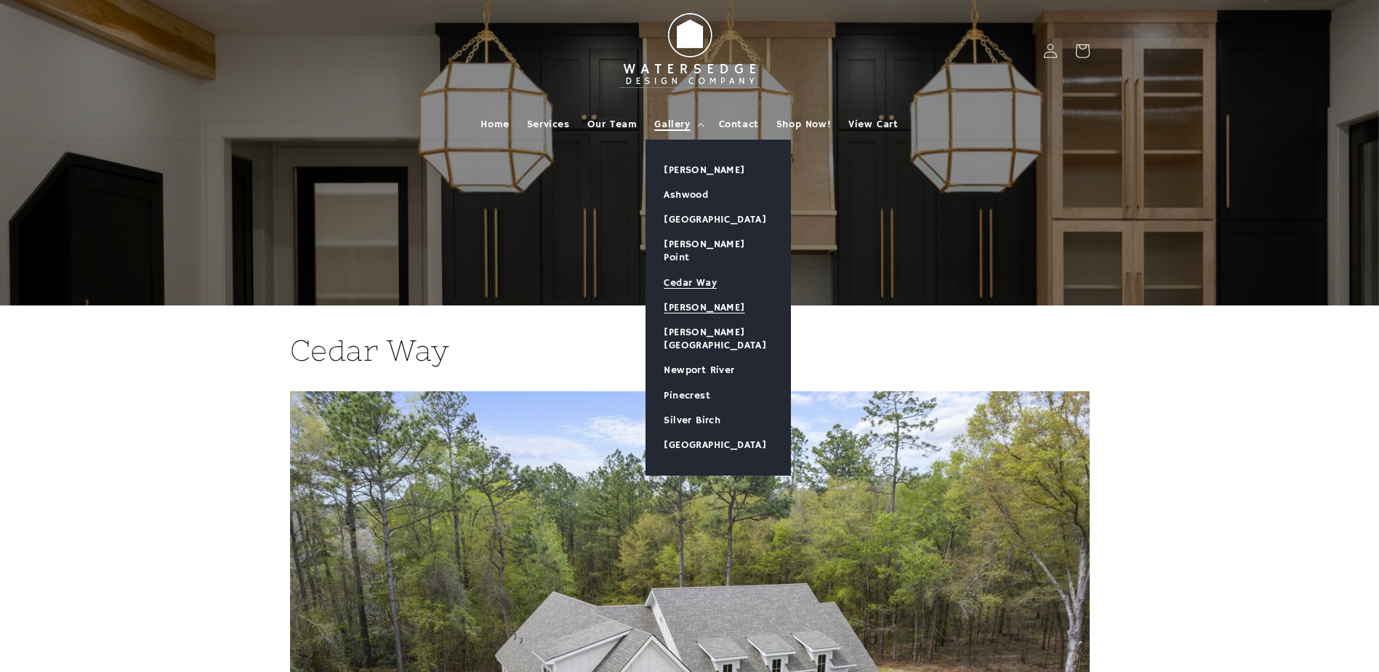
click at [700, 302] on link "[PERSON_NAME]" at bounding box center [718, 307] width 144 height 25
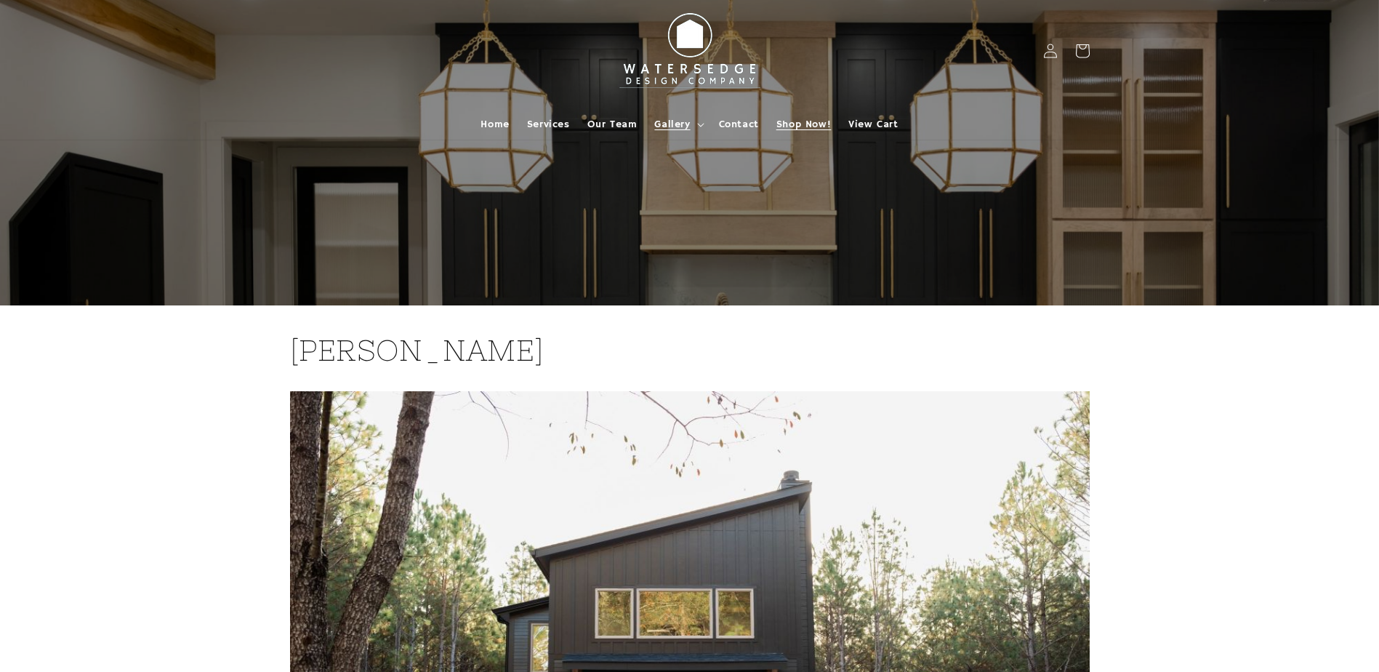
click at [811, 124] on span "Shop Now!" at bounding box center [804, 124] width 55 height 13
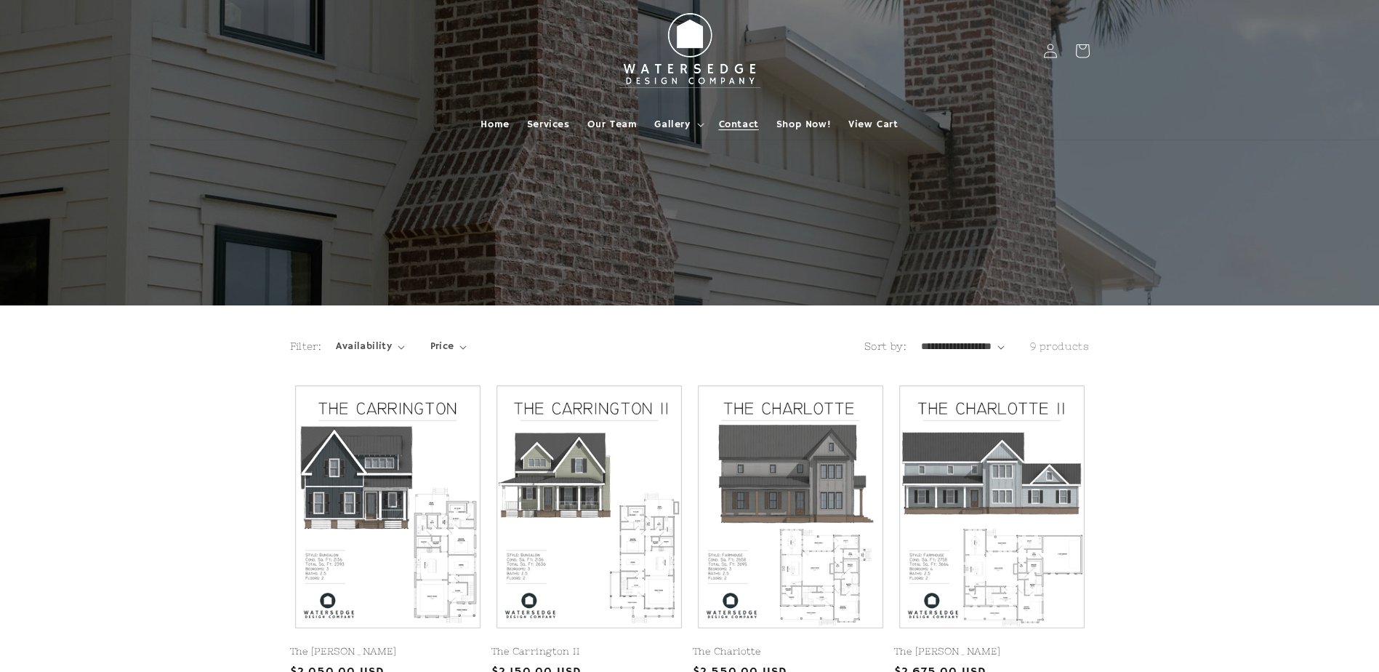
click at [752, 119] on span "Contact" at bounding box center [739, 124] width 40 height 13
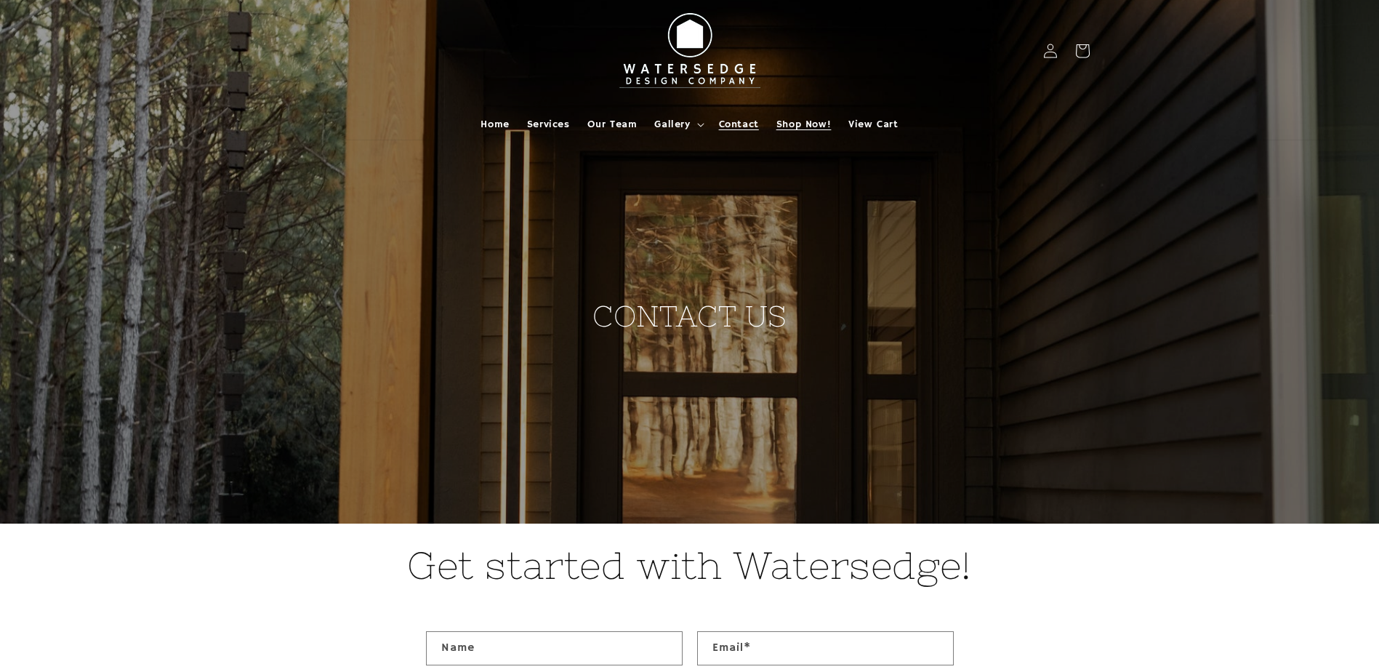
click at [816, 131] on link "Shop Now!" at bounding box center [804, 124] width 72 height 31
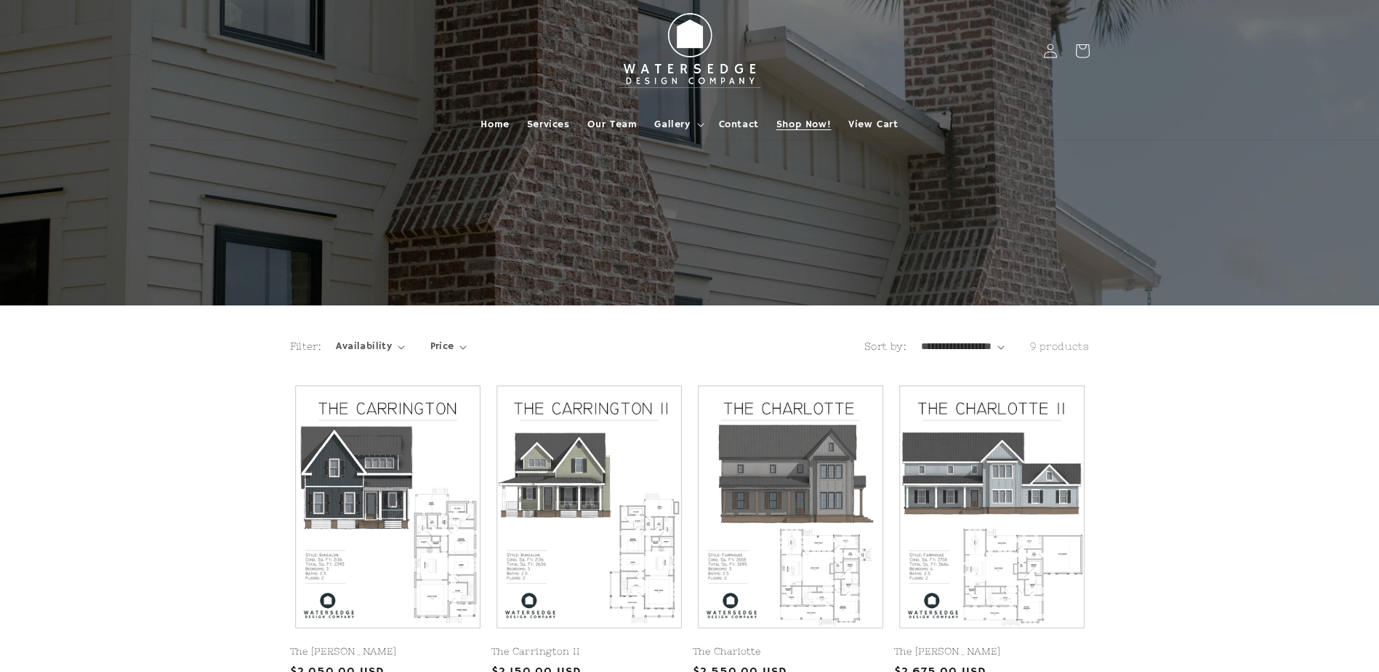
click at [809, 127] on span "Shop Now!" at bounding box center [804, 124] width 55 height 13
click at [443, 344] on span "Price" at bounding box center [442, 346] width 24 height 15
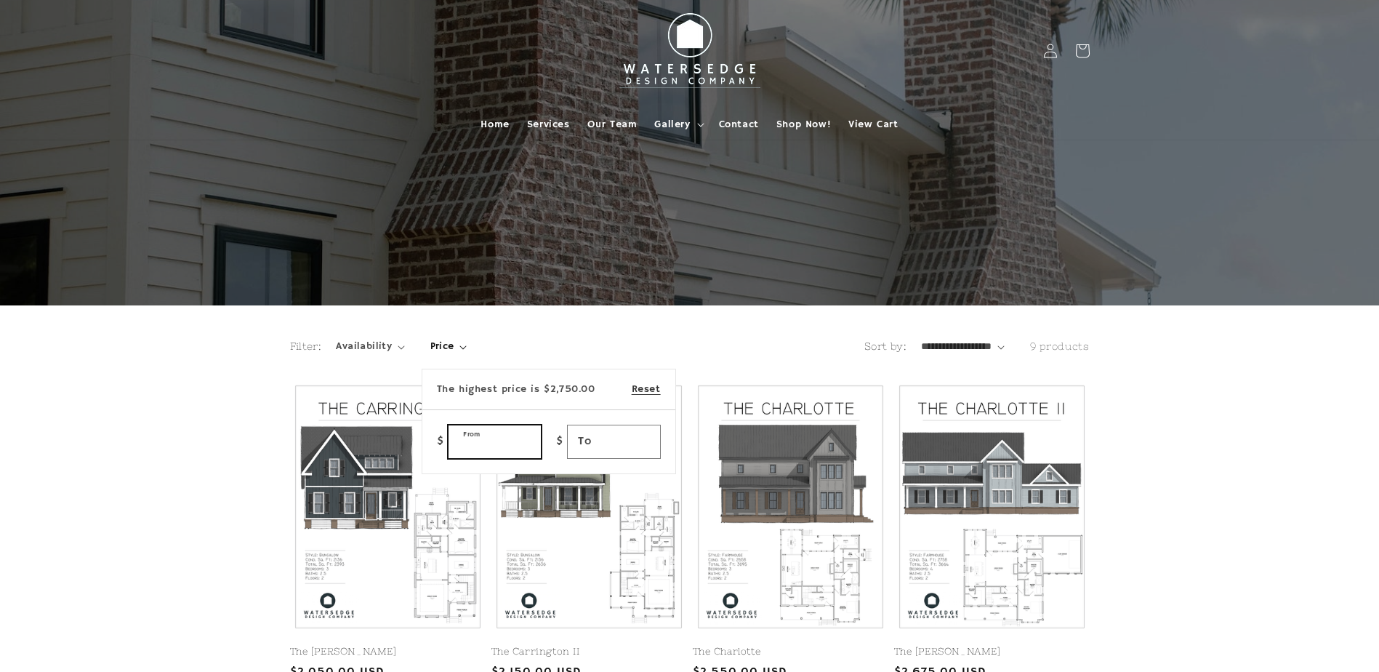
click at [514, 447] on input "From" at bounding box center [495, 441] width 92 height 33
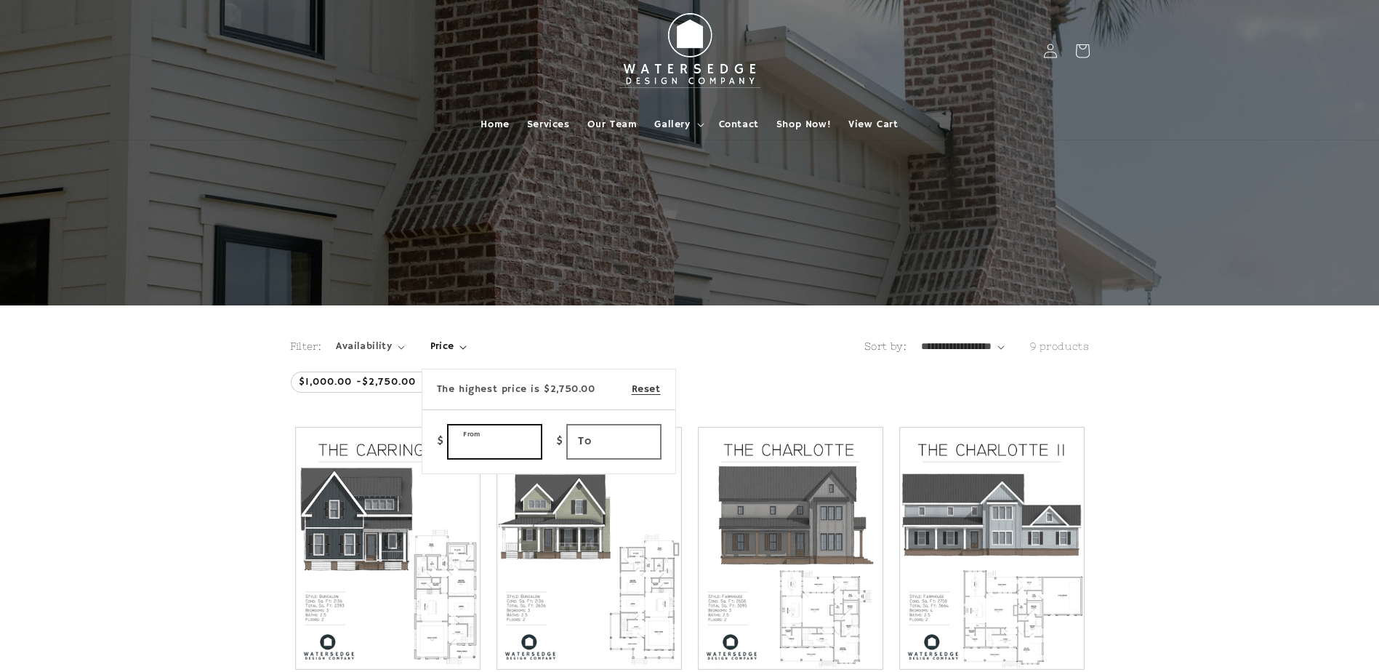
type input "****"
click at [613, 439] on input "To" at bounding box center [614, 441] width 92 height 33
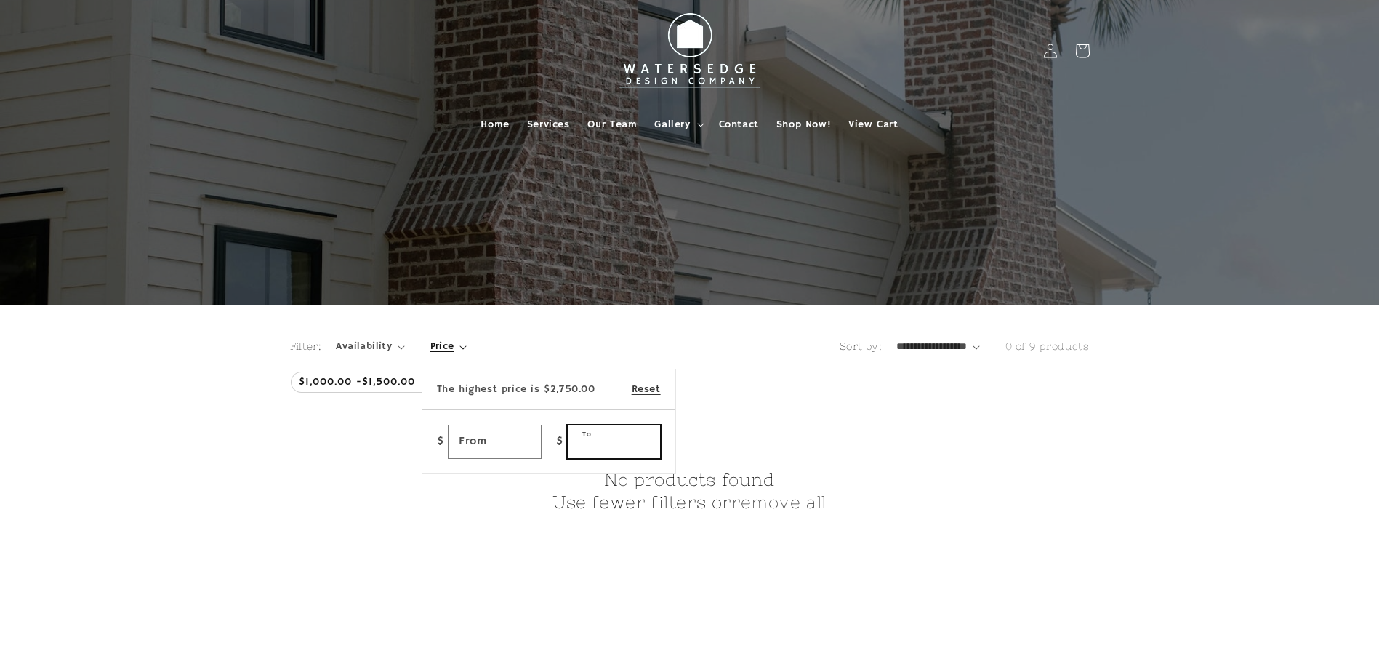
type input "****"
click at [468, 339] on summary "Price" at bounding box center [448, 346] width 37 height 15
click at [483, 382] on span "Remove all" at bounding box center [474, 381] width 57 height 13
